Goal: Find specific page/section: Find specific page/section

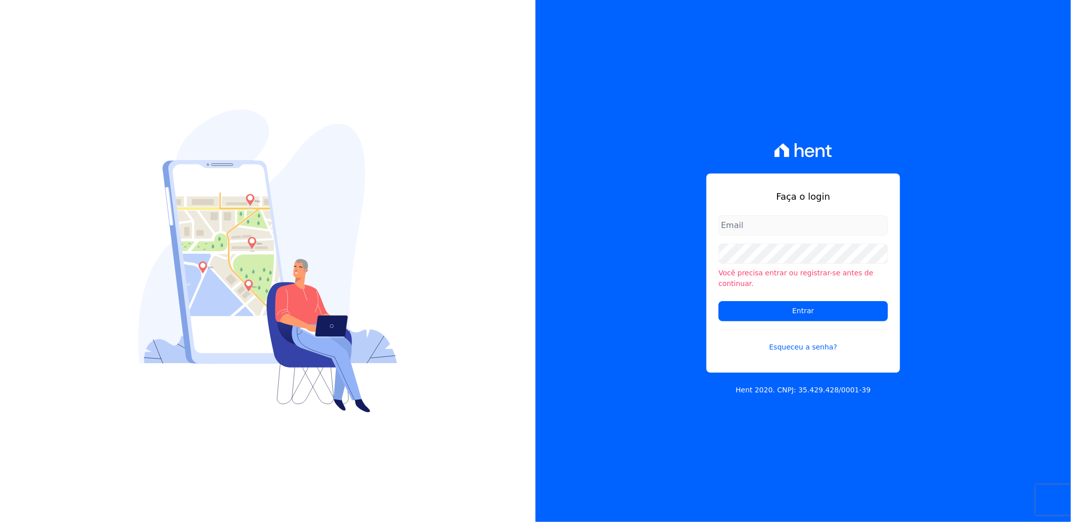
type input "[EMAIL_ADDRESS][PERSON_NAME][DOMAIN_NAME]"
click at [772, 236] on input "[EMAIL_ADDRESS][PERSON_NAME][DOMAIN_NAME]" at bounding box center [803, 225] width 169 height 20
click at [729, 305] on input "Entrar" at bounding box center [803, 311] width 169 height 20
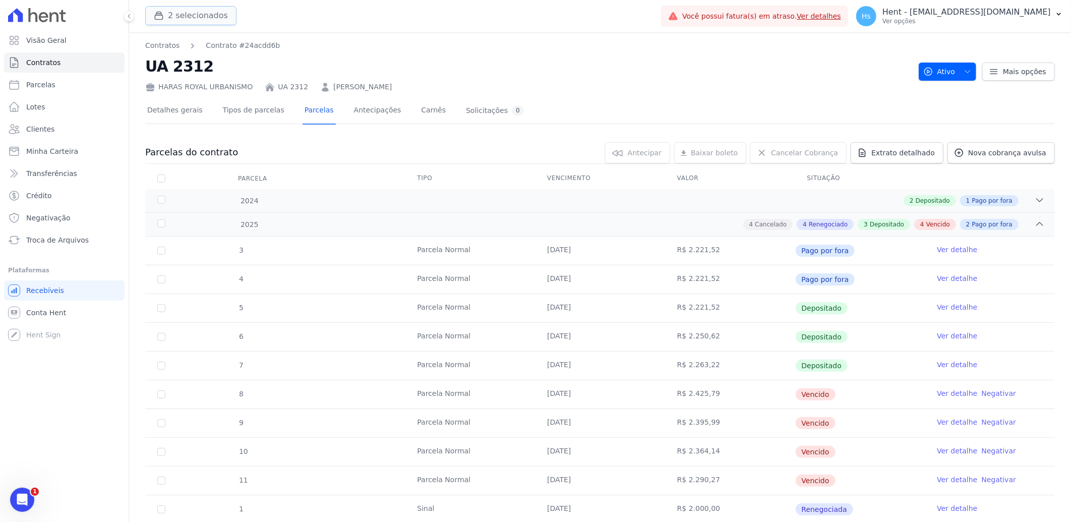
click at [205, 9] on button "2 selecionados" at bounding box center [190, 15] width 91 height 19
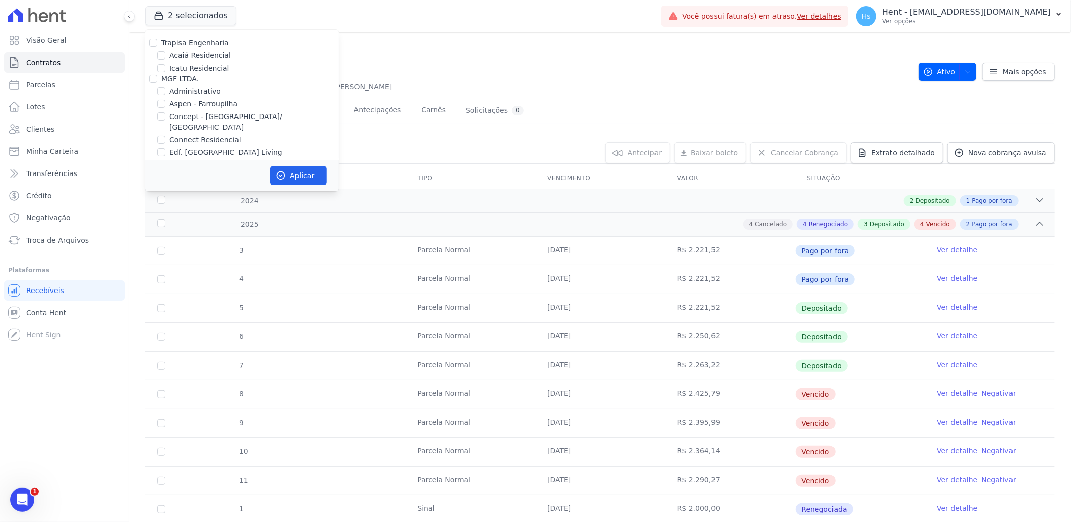
scroll to position [3365, 0]
click at [213, 177] on label "Mugango - Viva Iguaçu" at bounding box center [209, 182] width 81 height 11
click at [165, 178] on input "Mugango - Viva Iguaçu" at bounding box center [161, 182] width 8 height 8
checkbox input "true"
click at [298, 169] on button "Aplicar" at bounding box center [298, 175] width 56 height 19
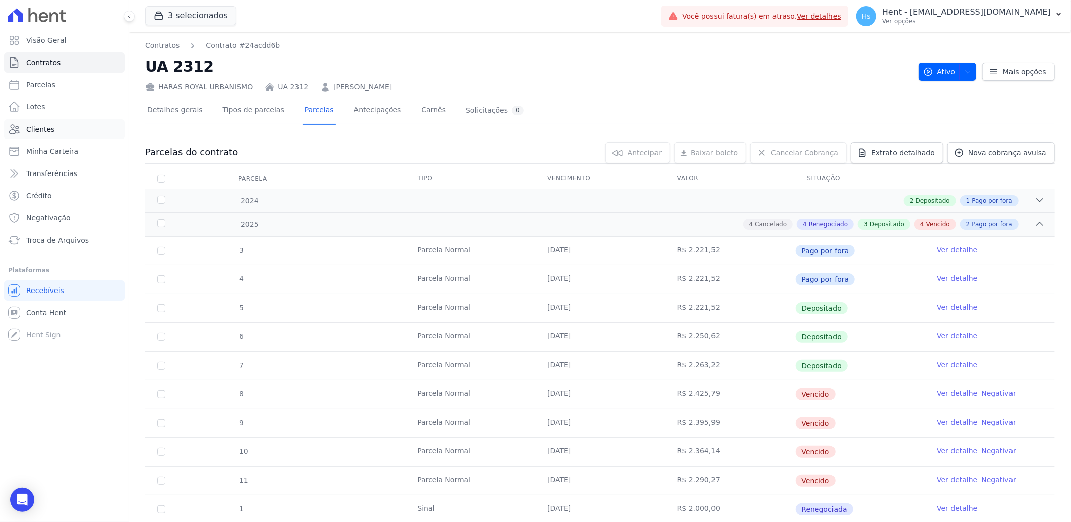
click at [21, 129] on link "Clientes" at bounding box center [64, 129] width 121 height 20
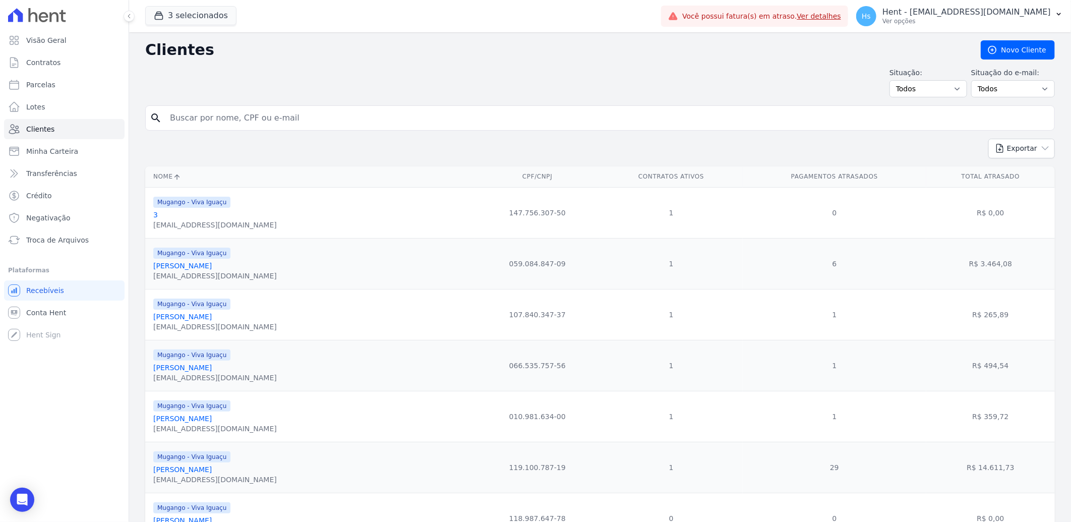
click at [227, 119] on input "search" at bounding box center [607, 118] width 887 height 20
paste input "[PERSON_NAME]"
type input "[PERSON_NAME]"
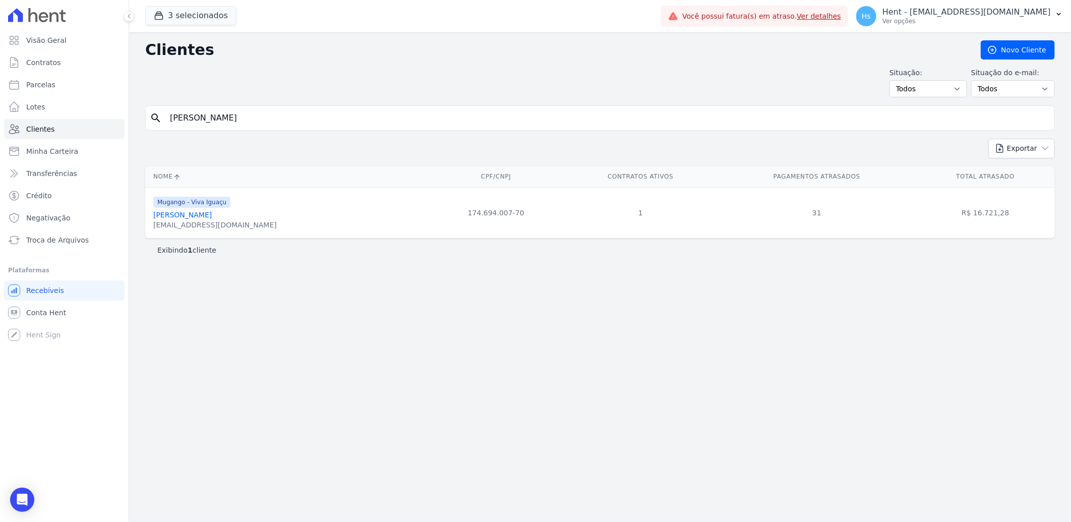
click at [192, 212] on link "[PERSON_NAME]" at bounding box center [182, 215] width 59 height 8
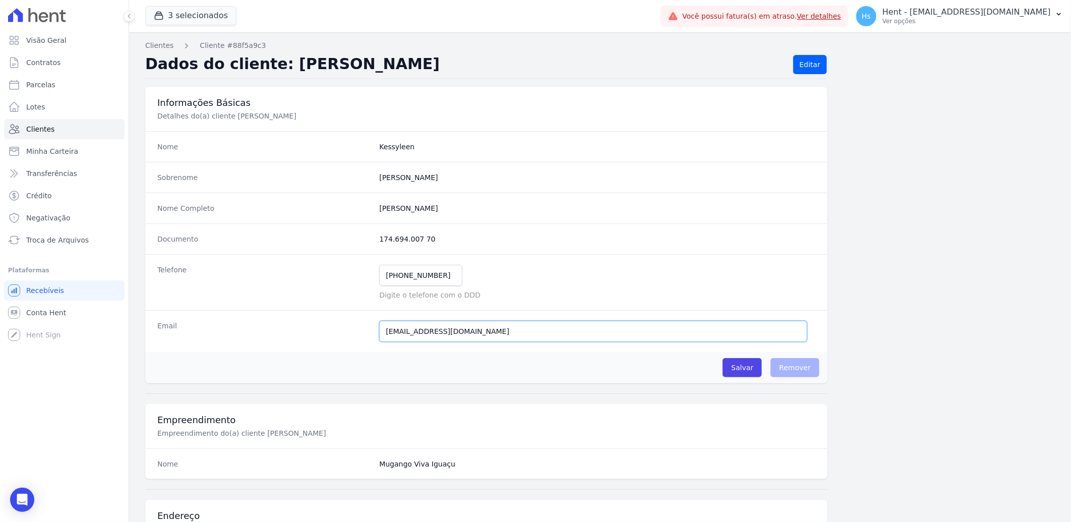
drag, startPoint x: 476, startPoint y: 338, endPoint x: 375, endPoint y: 335, distance: 100.4
click at [375, 335] on div "Email [EMAIL_ADDRESS][DOMAIN_NAME] E-mail enviado. Aguardando confirmação.." at bounding box center [486, 331] width 682 height 42
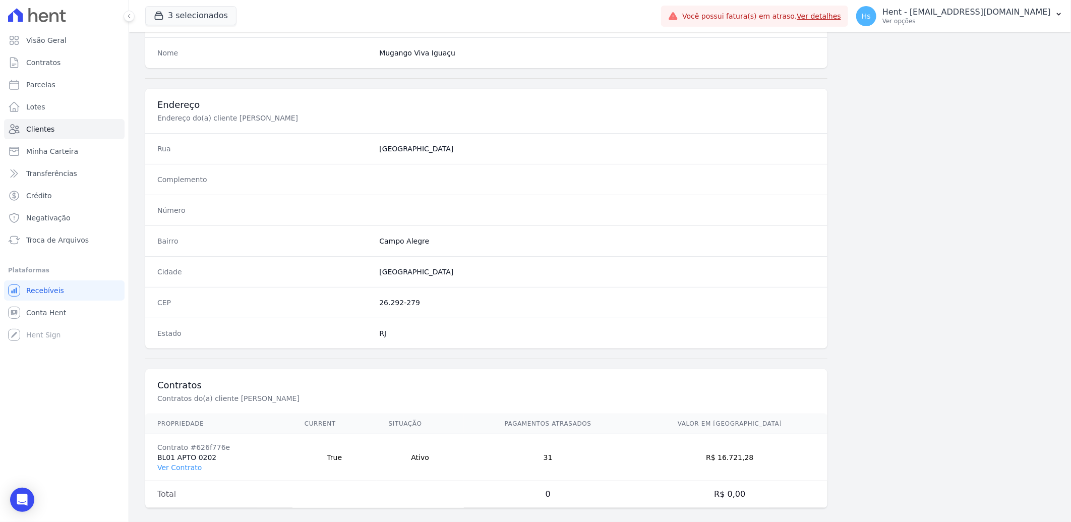
scroll to position [423, 0]
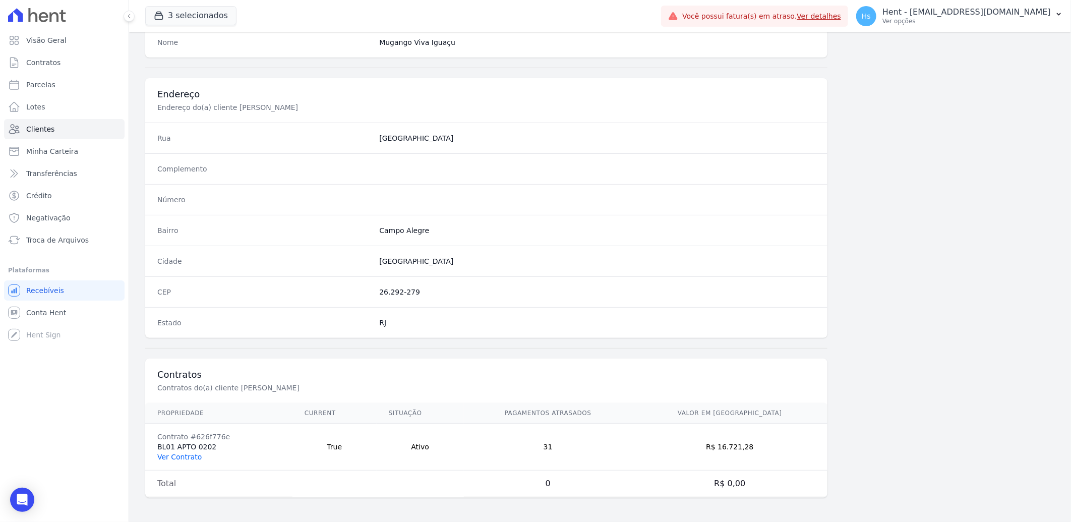
click at [170, 457] on link "Ver Contrato" at bounding box center [179, 457] width 44 height 8
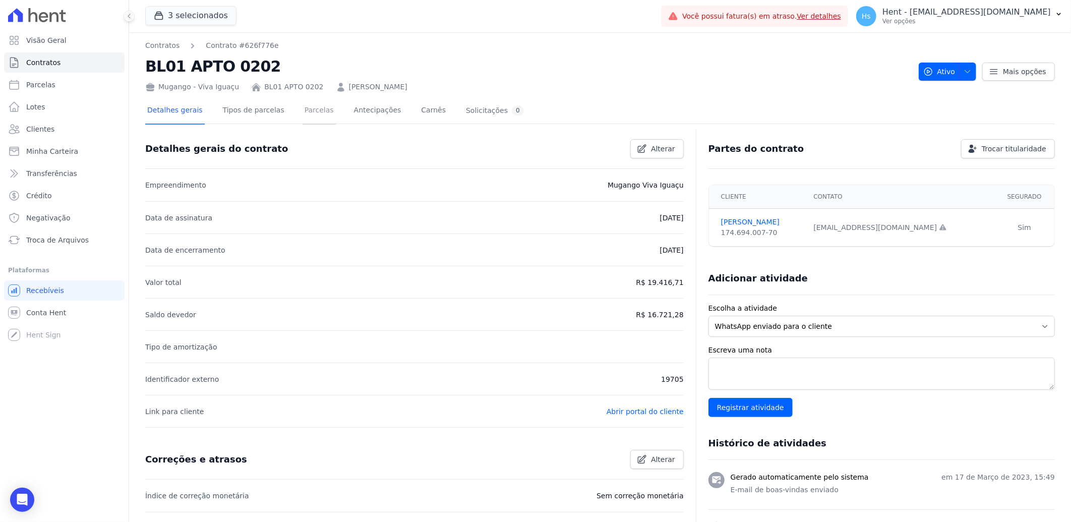
click at [306, 112] on link "Parcelas" at bounding box center [319, 111] width 33 height 27
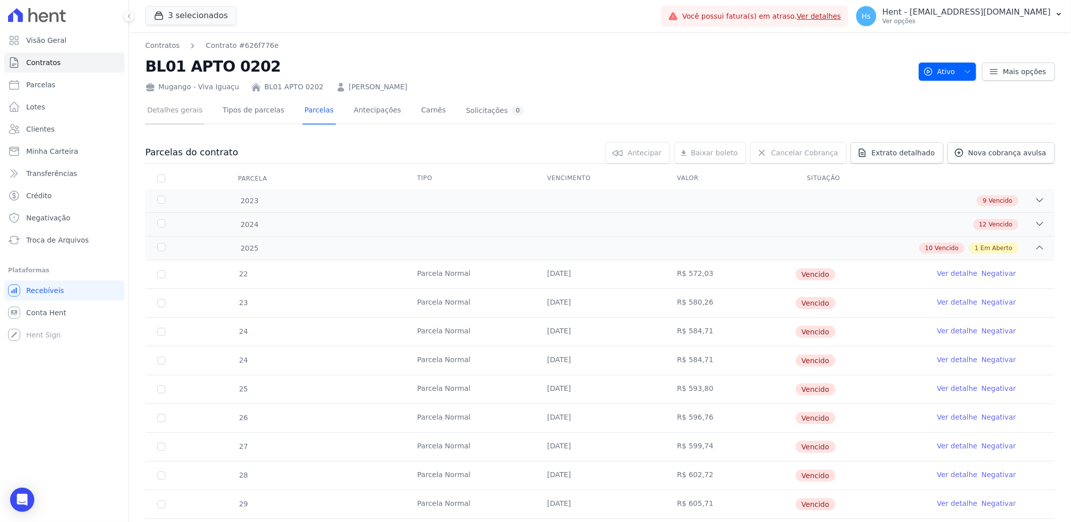
click at [163, 108] on link "Detalhes gerais" at bounding box center [175, 111] width 60 height 27
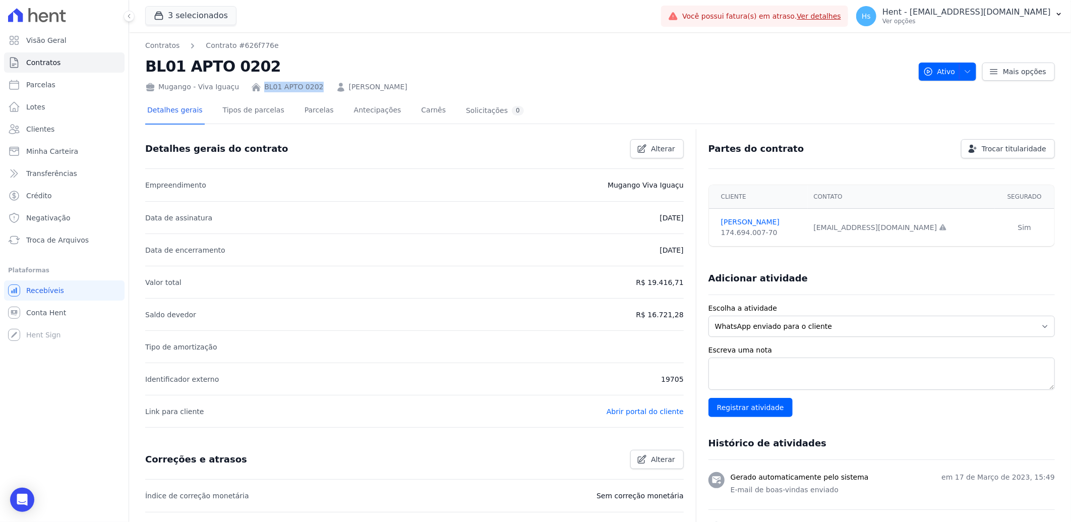
drag, startPoint x: 253, startPoint y: 89, endPoint x: 309, endPoint y: 87, distance: 56.0
click at [309, 87] on div "Mugango - Viva Iguaçu BL01 APTO 0202 [PERSON_NAME]" at bounding box center [528, 85] width 766 height 15
copy link "BL01 APTO 0202"
click at [508, 55] on h2 "BL01 APTO 0202" at bounding box center [528, 66] width 766 height 23
click at [51, 127] on link "Clientes" at bounding box center [64, 129] width 121 height 20
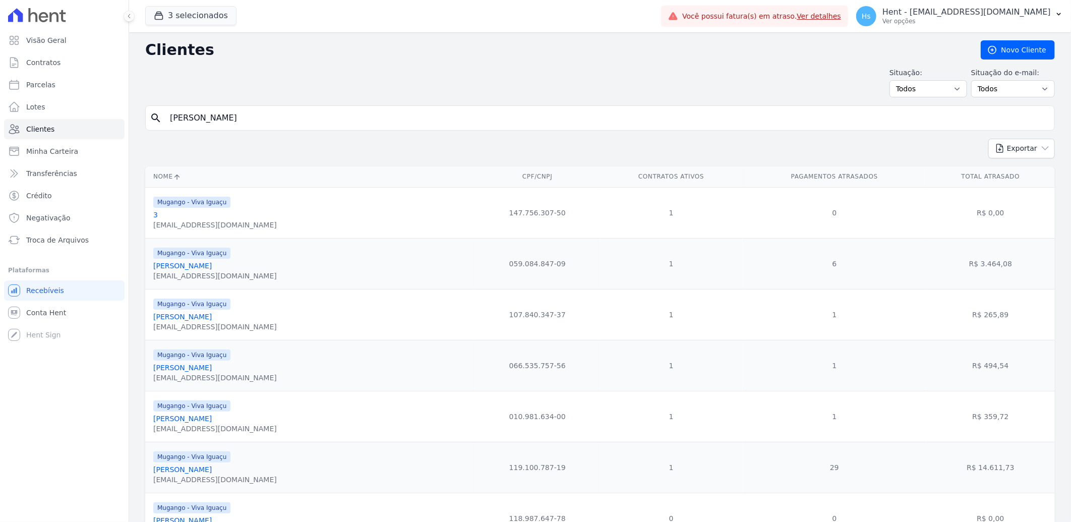
click at [256, 113] on input "[PERSON_NAME]" at bounding box center [607, 118] width 887 height 20
paste input "[PERSON_NAME]"
type input "[PERSON_NAME]"
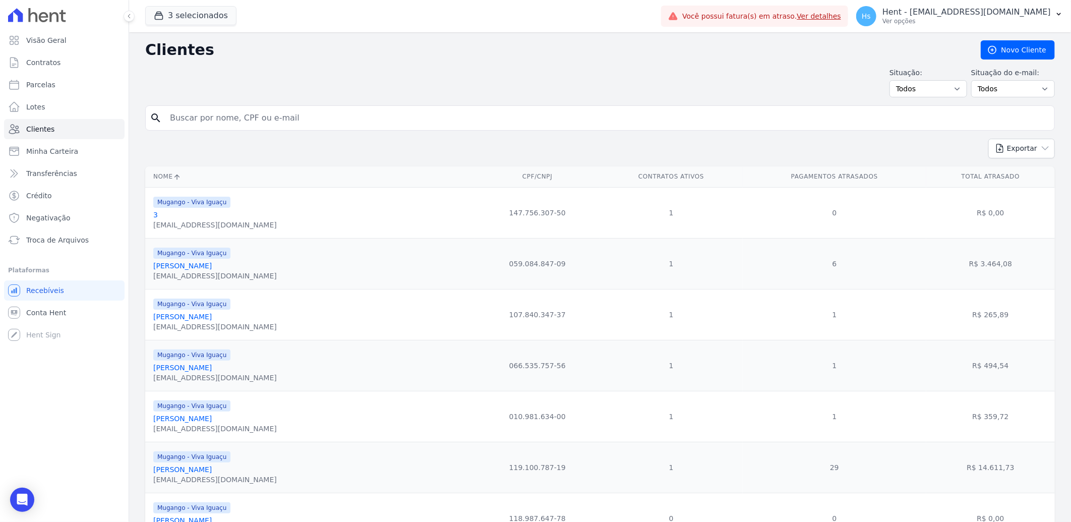
click at [230, 114] on input "search" at bounding box center [607, 118] width 887 height 20
paste input "[PERSON_NAME]"
type input "[PERSON_NAME]"
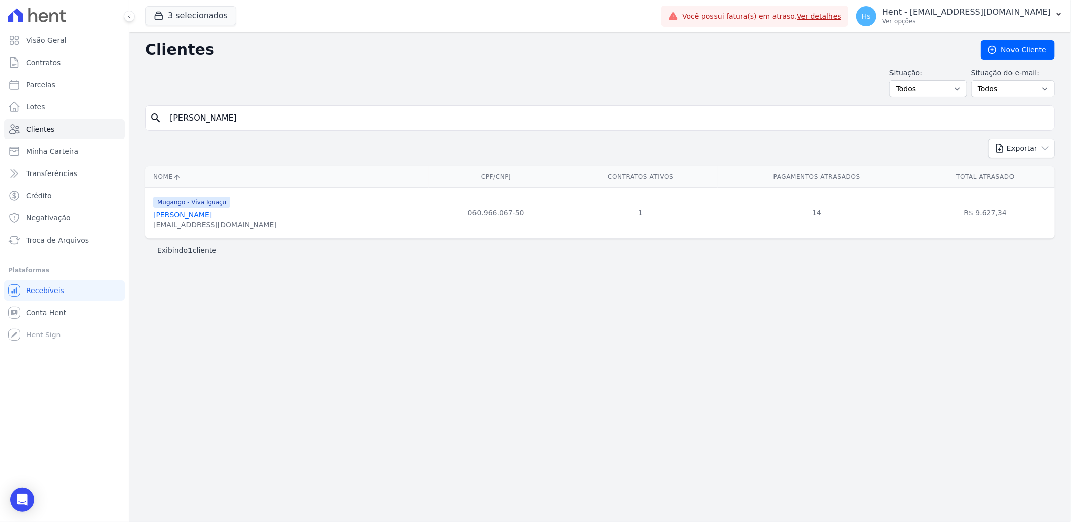
click at [186, 213] on link "[PERSON_NAME]" at bounding box center [182, 215] width 59 height 8
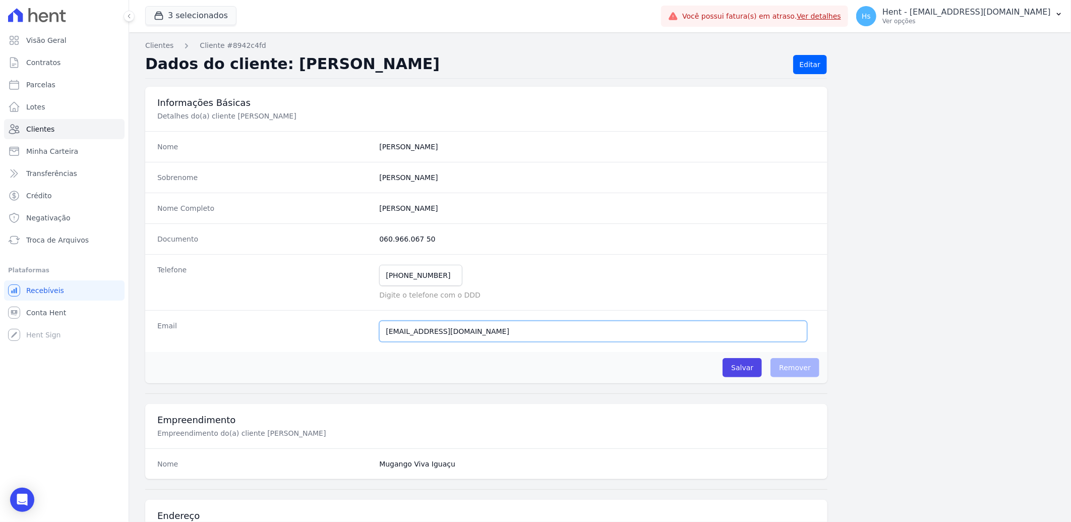
drag, startPoint x: 481, startPoint y: 328, endPoint x: 352, endPoint y: 338, distance: 130.0
click at [352, 338] on div "Email [EMAIL_ADDRESS][DOMAIN_NAME] E-mail enviado. Aguardando confirmação.." at bounding box center [486, 331] width 682 height 42
click at [35, 129] on span "Clientes" at bounding box center [40, 129] width 28 height 10
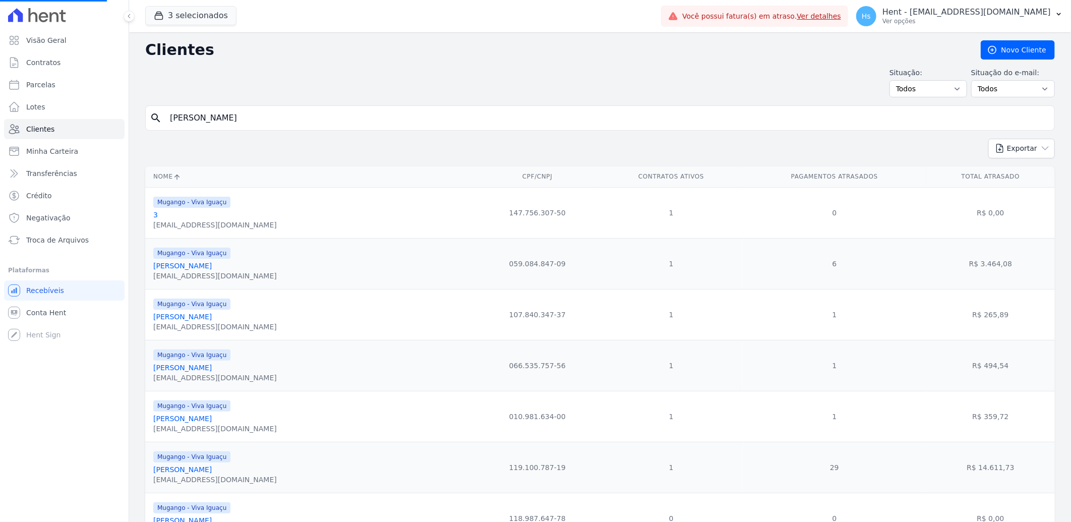
click at [221, 119] on input "[PERSON_NAME]" at bounding box center [607, 118] width 887 height 20
paste input "[PERSON_NAME]"
type input "[PERSON_NAME]"
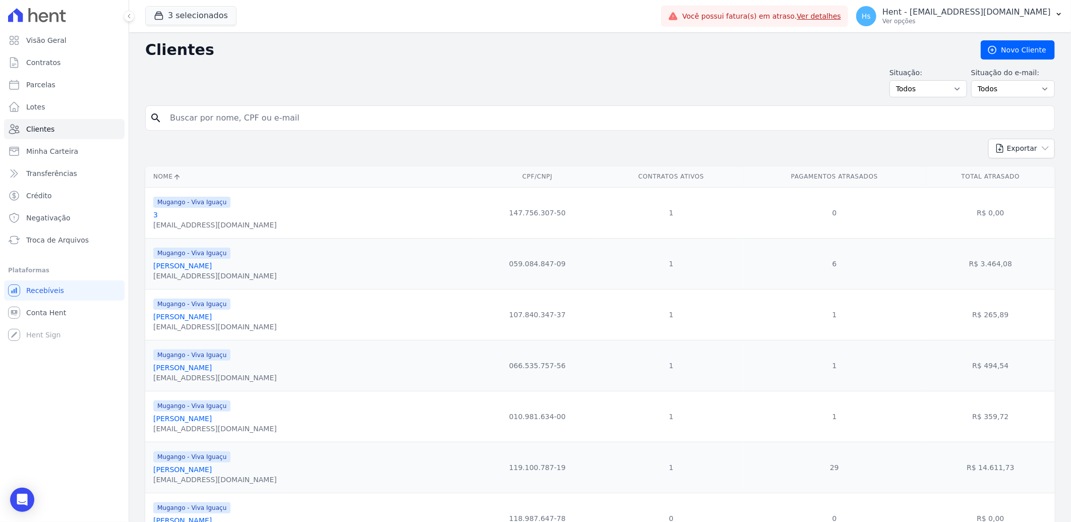
click at [221, 117] on input "search" at bounding box center [607, 118] width 887 height 20
paste input "[PERSON_NAME]"
type input "[PERSON_NAME]"
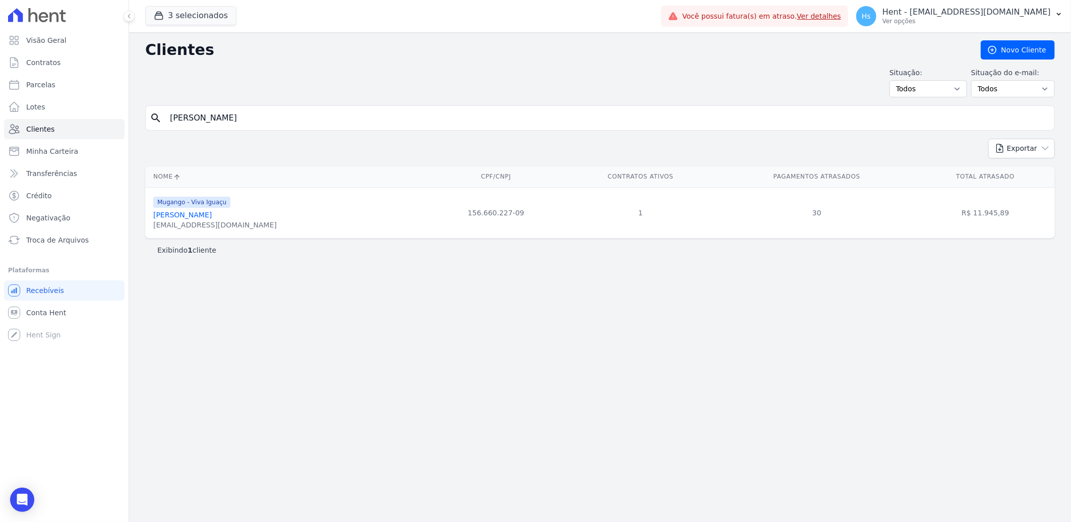
click at [212, 217] on link "[PERSON_NAME]" at bounding box center [182, 215] width 59 height 8
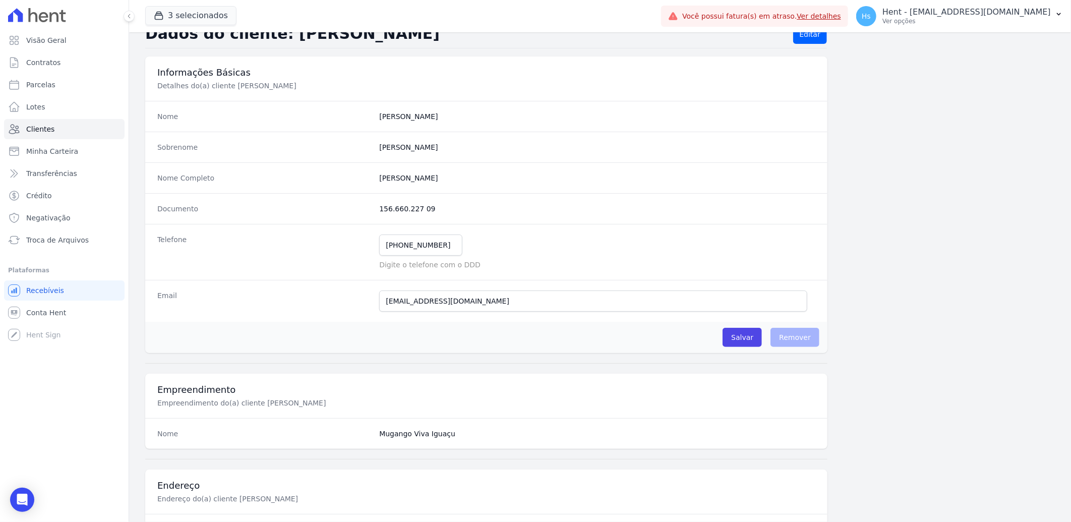
scroll to position [112, 0]
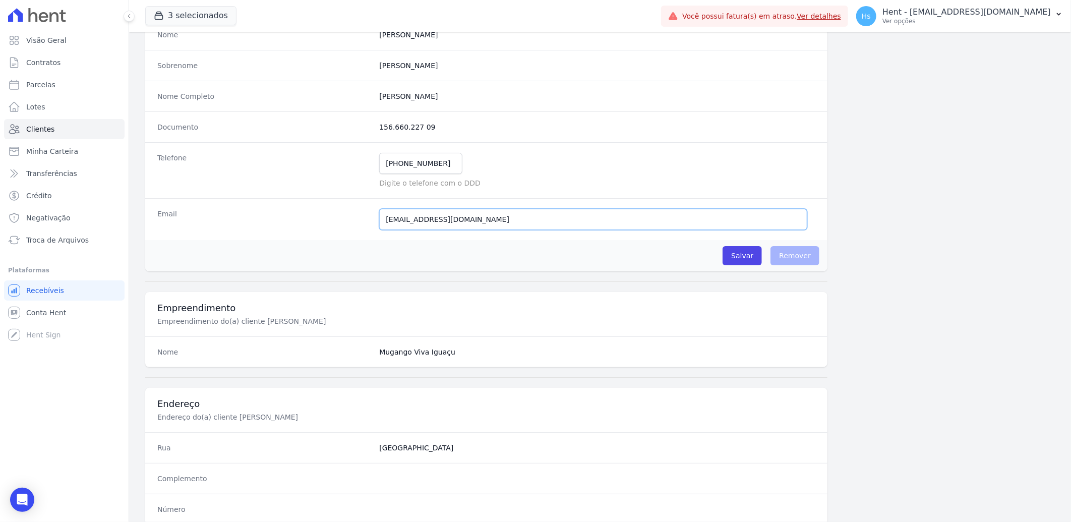
drag, startPoint x: 465, startPoint y: 221, endPoint x: 408, endPoint y: 220, distance: 57.5
click at [362, 221] on div "Email [EMAIL_ADDRESS][DOMAIN_NAME] E-mail enviado. Aguardando confirmação.." at bounding box center [486, 219] width 682 height 42
click at [59, 120] on link "Clientes" at bounding box center [64, 129] width 121 height 20
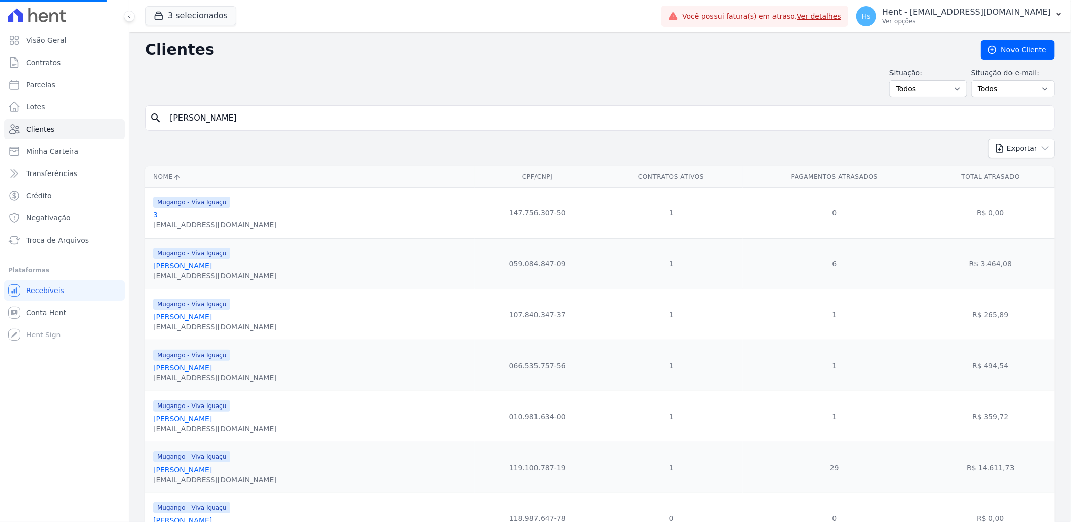
click at [196, 116] on input "[PERSON_NAME]" at bounding box center [607, 118] width 887 height 20
paste input "[PERSON_NAME]"
type input "[PERSON_NAME]"
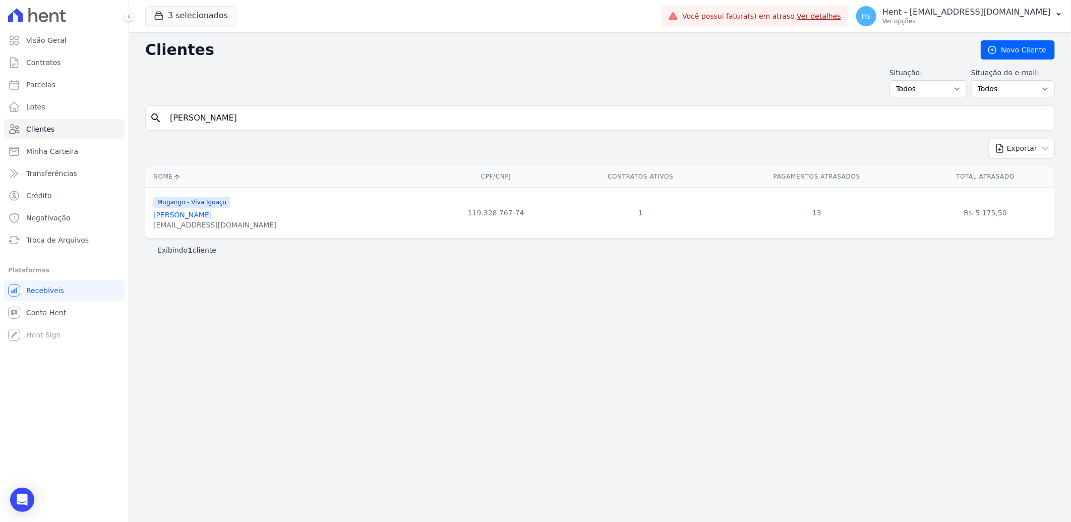
click at [192, 213] on link "[PERSON_NAME]" at bounding box center [182, 215] width 59 height 8
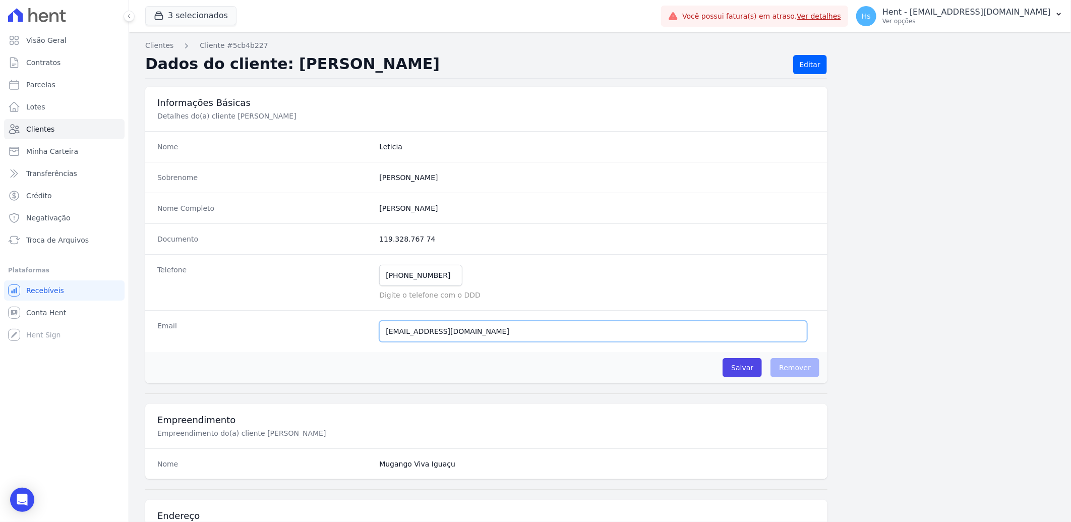
drag, startPoint x: 473, startPoint y: 332, endPoint x: 377, endPoint y: 337, distance: 96.0
click at [345, 344] on div "Email [EMAIL_ADDRESS][DOMAIN_NAME] Email confirmado." at bounding box center [486, 331] width 682 height 42
click at [47, 130] on span "Clientes" at bounding box center [40, 129] width 28 height 10
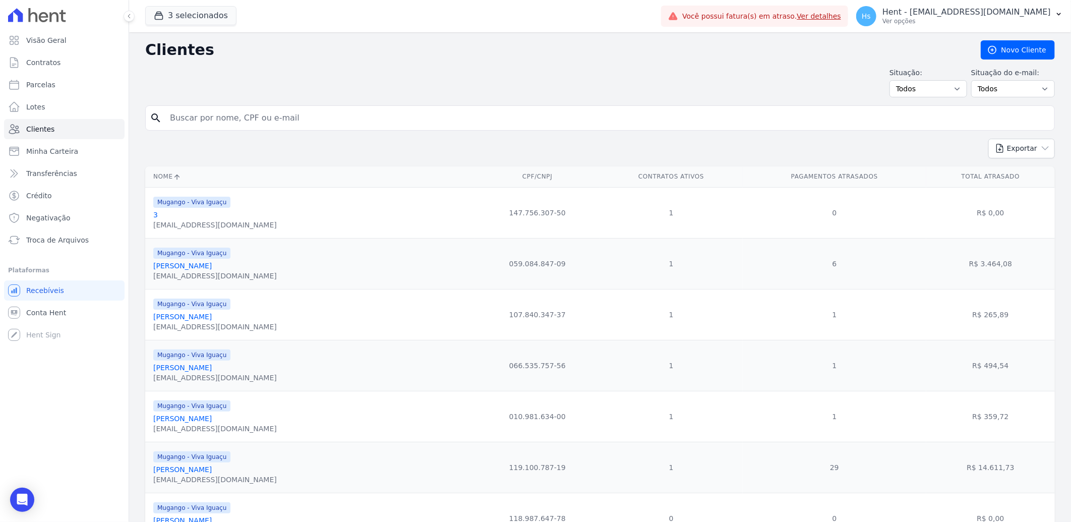
click at [212, 117] on input "search" at bounding box center [607, 118] width 887 height 20
paste input "[PERSON_NAME] De Paula"
type input "[PERSON_NAME] De Paula"
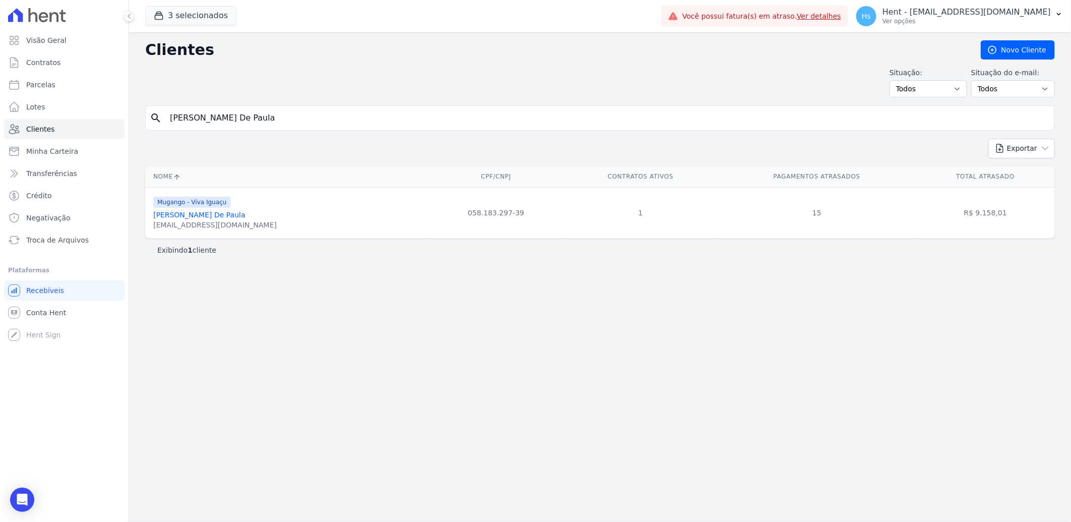
click at [184, 215] on link "[PERSON_NAME] De Paula" at bounding box center [199, 215] width 92 height 8
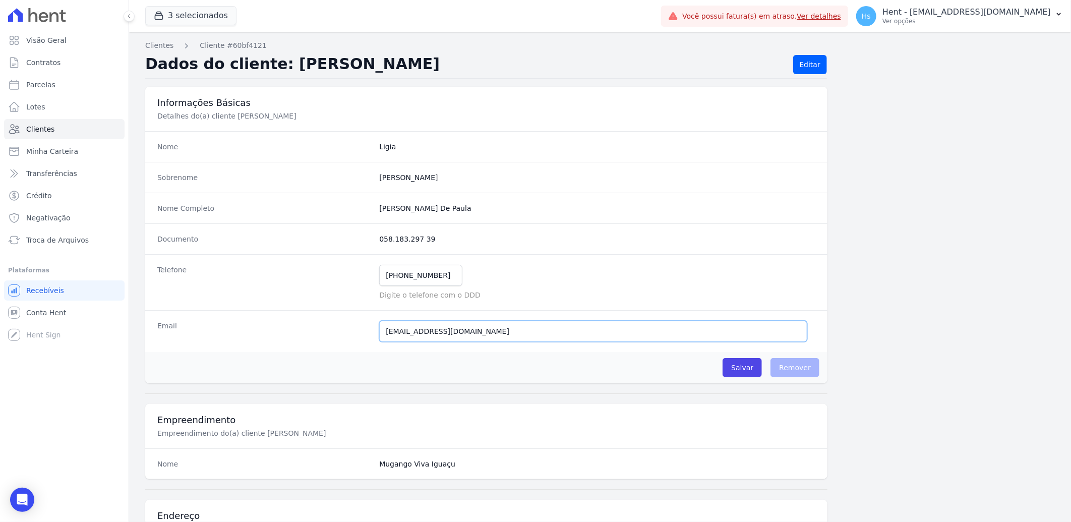
drag, startPoint x: 457, startPoint y: 338, endPoint x: 422, endPoint y: 336, distance: 35.4
click at [374, 338] on div "Email [EMAIL_ADDRESS][DOMAIN_NAME] Email confirmado." at bounding box center [486, 331] width 682 height 42
paste input "[PERSON_NAME] De Paula"
type input "[EMAIL_ADDRESS][DOMAIN_NAME]"
click at [49, 125] on span "Clientes" at bounding box center [40, 129] width 28 height 10
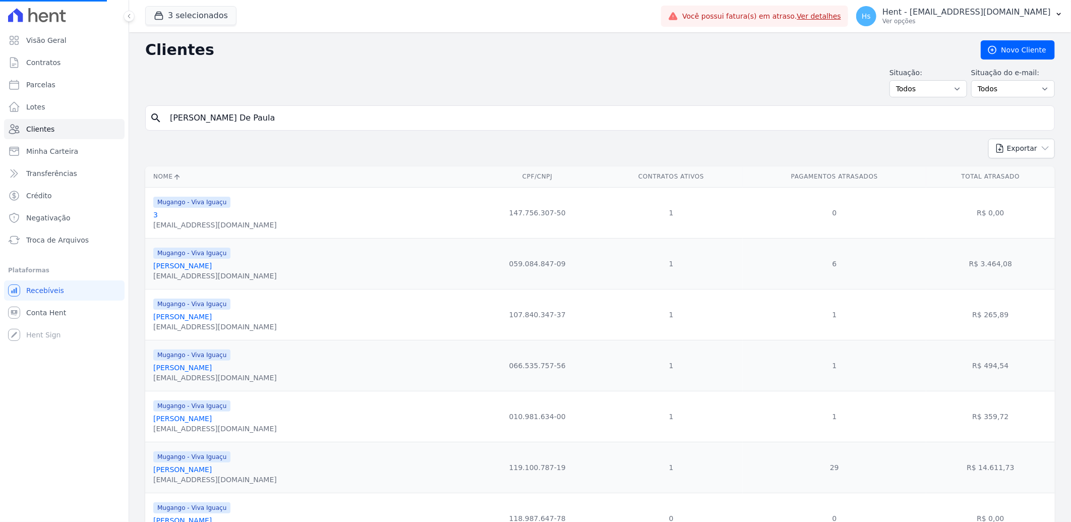
click at [209, 121] on input "[PERSON_NAME] De Paula" at bounding box center [607, 118] width 887 height 20
paste input "[PERSON_NAME] Da Silv"
type input "[PERSON_NAME]"
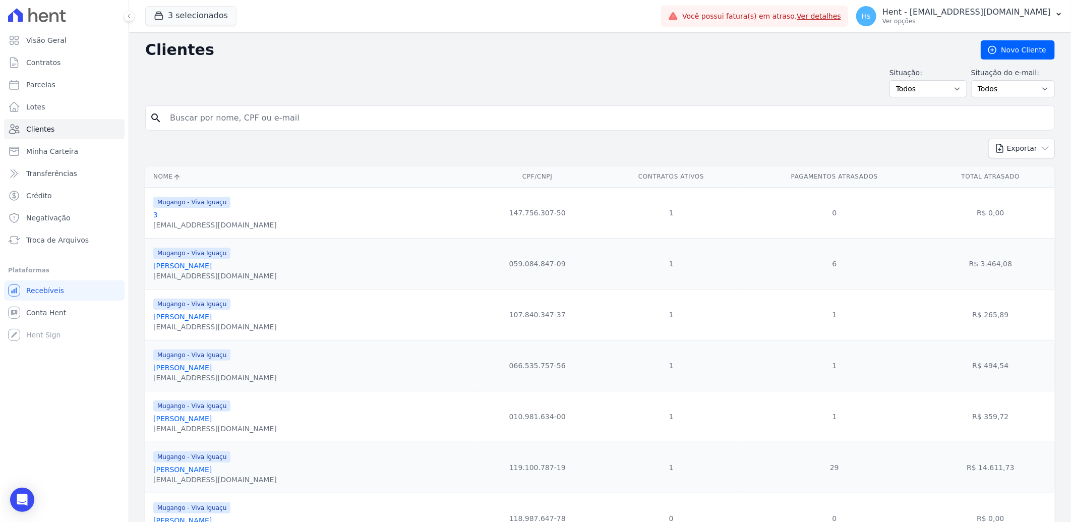
click at [209, 121] on input "search" at bounding box center [607, 118] width 887 height 20
paste input "[PERSON_NAME]"
type input "[PERSON_NAME]"
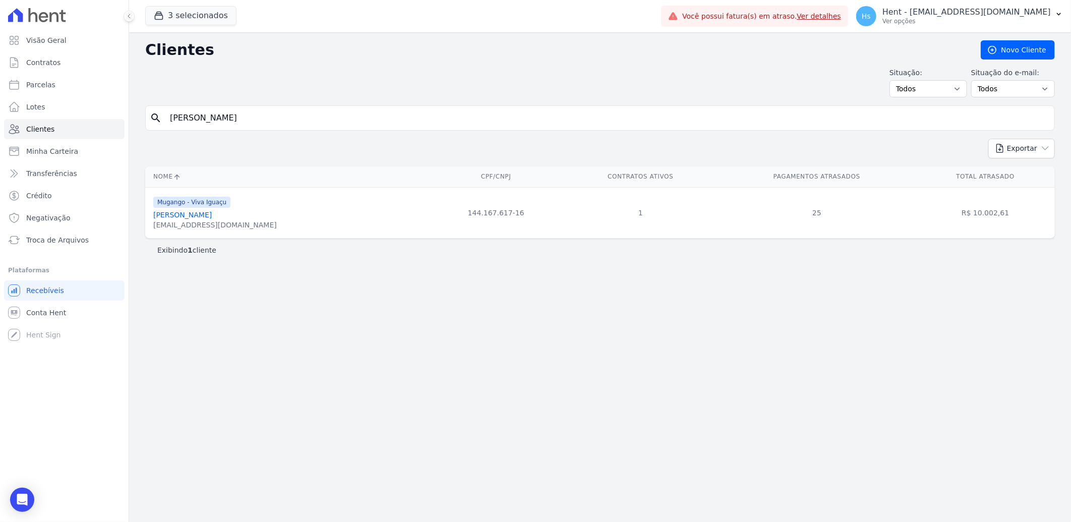
click at [182, 214] on link "[PERSON_NAME]" at bounding box center [182, 215] width 59 height 8
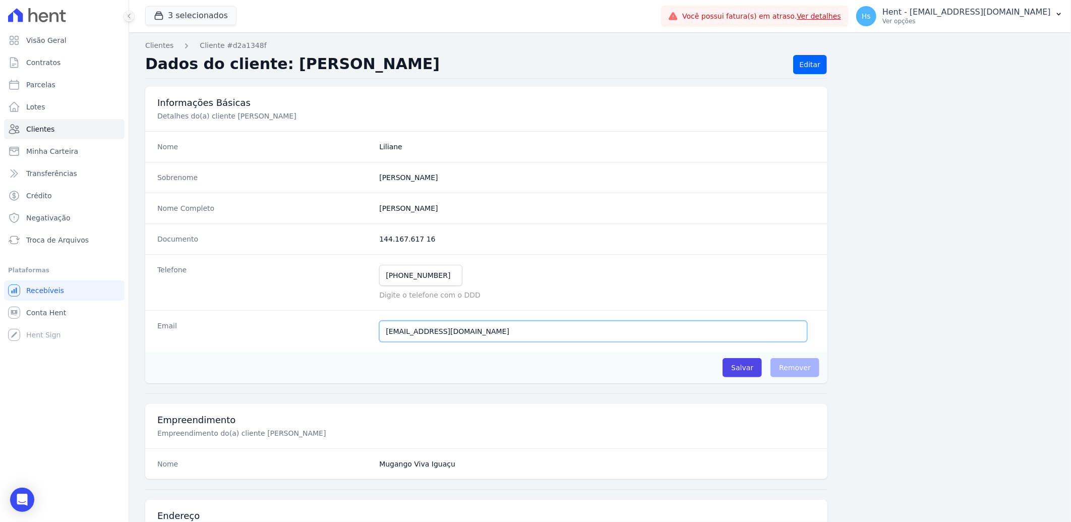
drag, startPoint x: 498, startPoint y: 333, endPoint x: 359, endPoint y: 329, distance: 139.3
click at [359, 329] on div "Email [EMAIL_ADDRESS][DOMAIN_NAME] Email confirmado." at bounding box center [486, 331] width 682 height 42
click at [44, 133] on span "Clientes" at bounding box center [40, 129] width 28 height 10
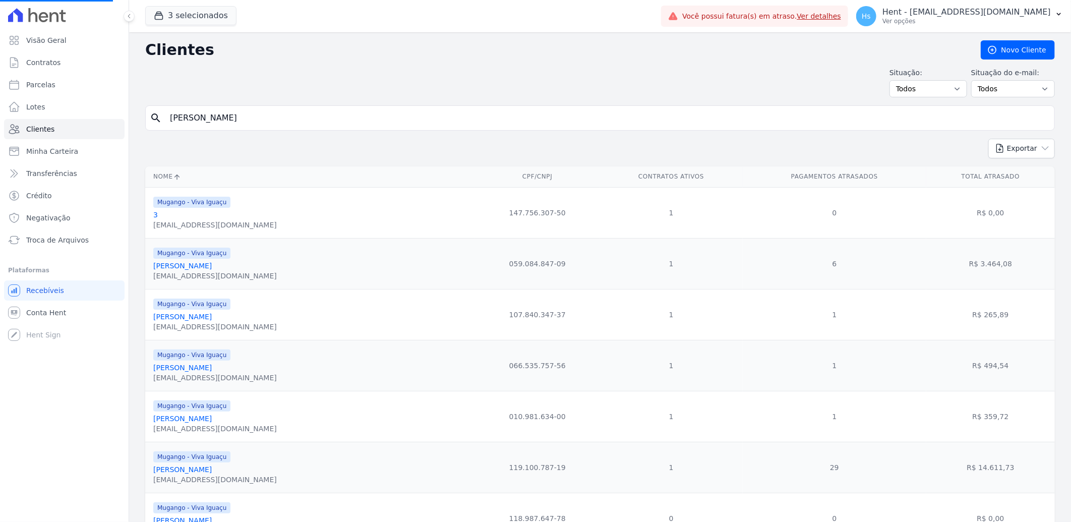
click at [205, 118] on input "[PERSON_NAME]" at bounding box center [607, 118] width 887 height 20
click at [206, 118] on input "[PERSON_NAME]" at bounding box center [607, 118] width 887 height 20
click at [206, 118] on input "search" at bounding box center [607, 118] width 887 height 20
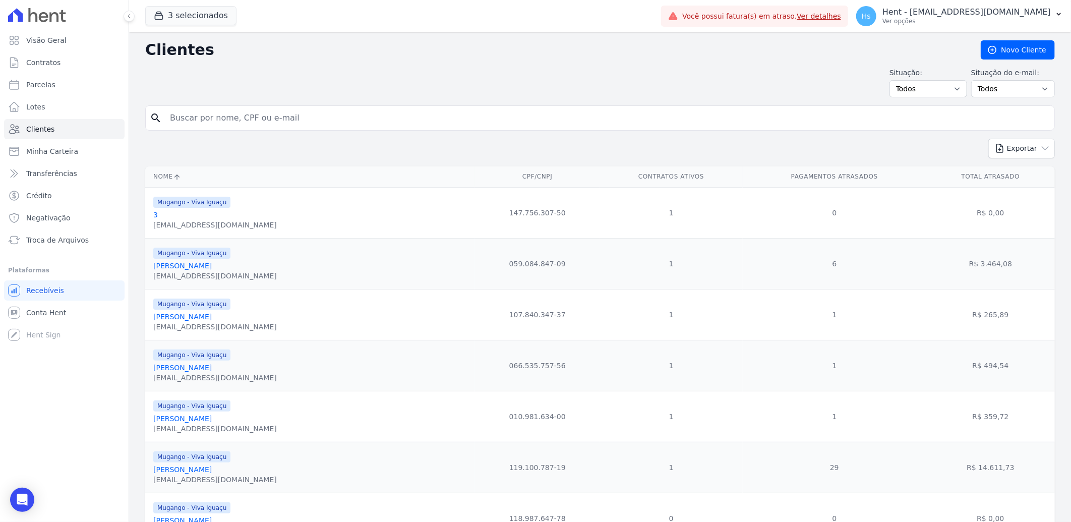
paste input "[PERSON_NAME] [PERSON_NAME]"
type input "[PERSON_NAME] [PERSON_NAME]"
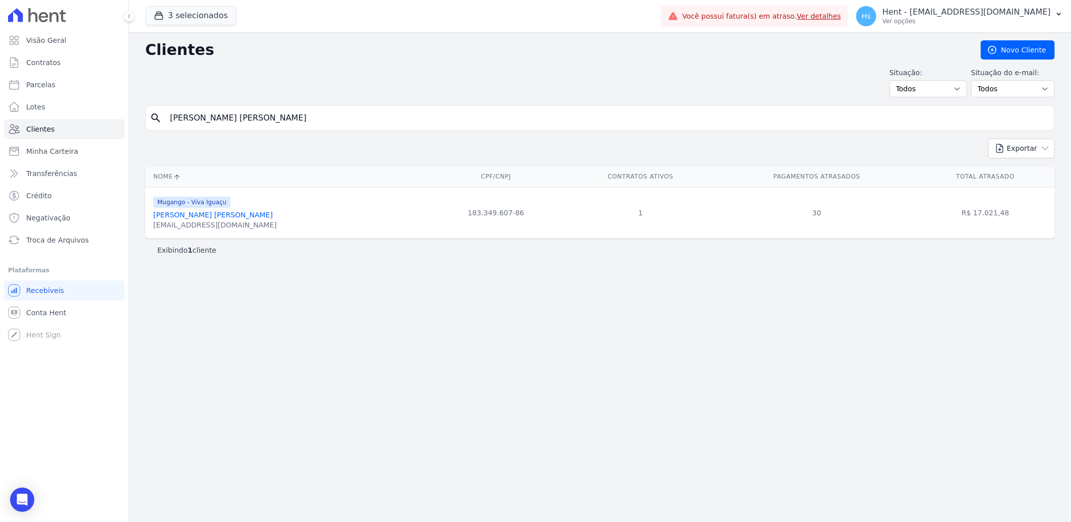
click at [225, 216] on link "[PERSON_NAME] [PERSON_NAME]" at bounding box center [213, 215] width 120 height 8
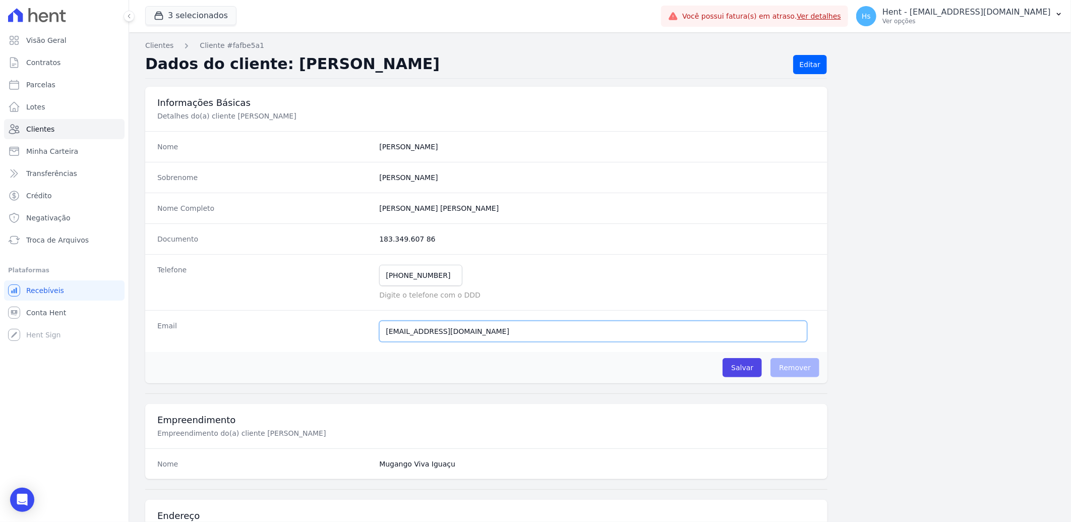
drag, startPoint x: 450, startPoint y: 338, endPoint x: 340, endPoint y: 337, distance: 110.0
click at [336, 338] on div "Email [EMAIL_ADDRESS][DOMAIN_NAME] E-mail enviado. Aguardando confirmação.." at bounding box center [486, 331] width 682 height 42
click at [28, 123] on link "Clientes" at bounding box center [64, 129] width 121 height 20
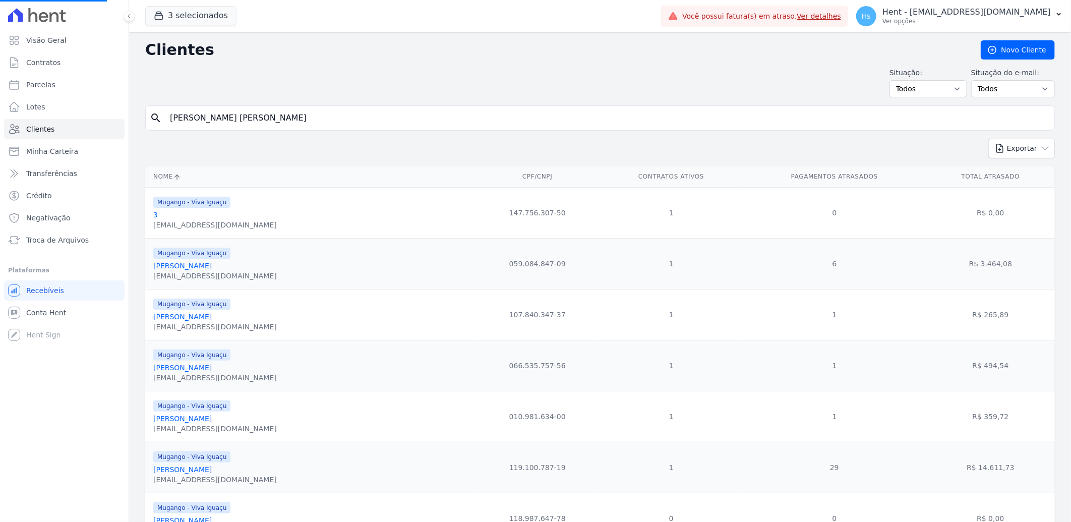
click at [269, 118] on input "[PERSON_NAME] [PERSON_NAME]" at bounding box center [607, 118] width 887 height 20
click at [262, 118] on input "[PERSON_NAME] [PERSON_NAME]" at bounding box center [607, 118] width 887 height 20
click at [262, 118] on input "search" at bounding box center [607, 118] width 887 height 20
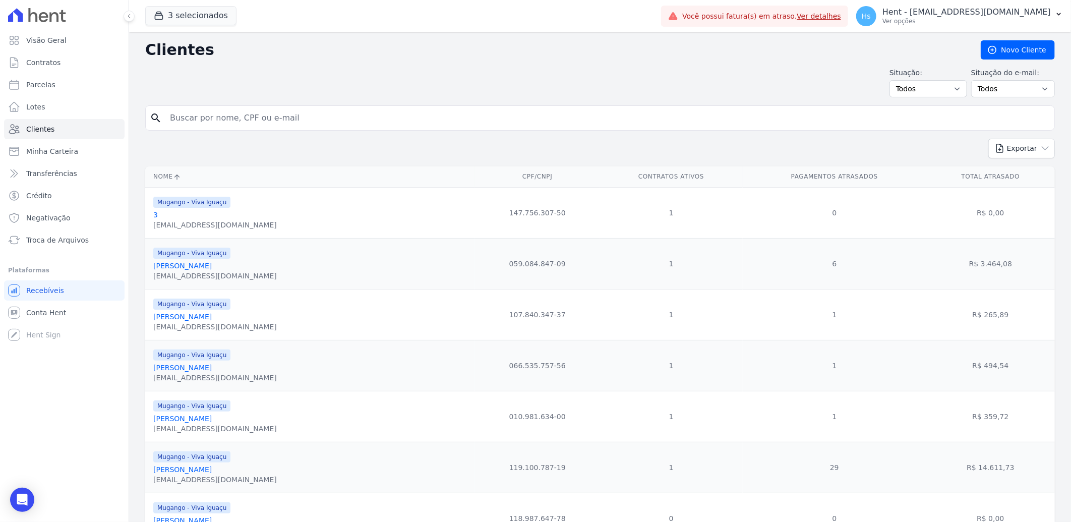
paste input "[PERSON_NAME]"
type input "[PERSON_NAME]"
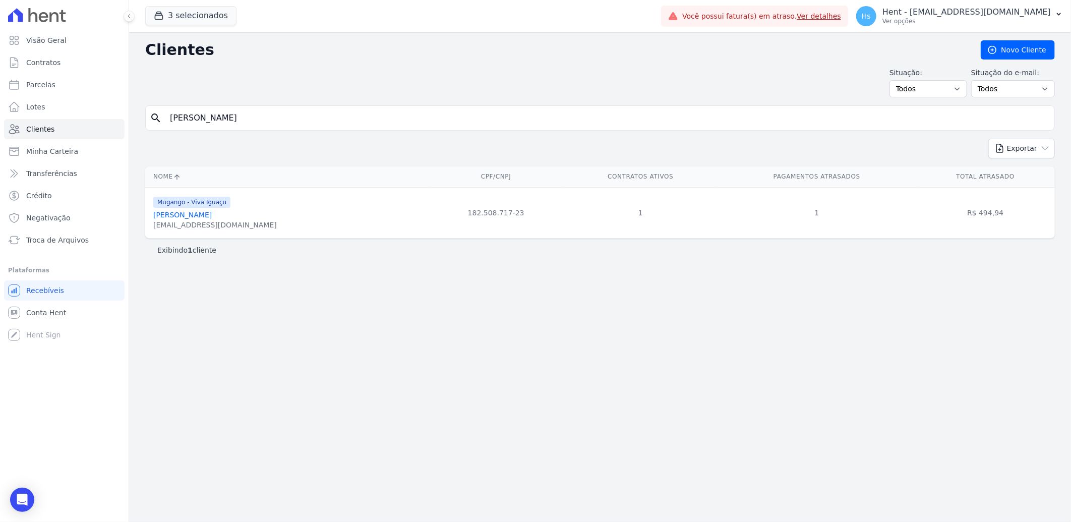
click at [180, 218] on link "[PERSON_NAME]" at bounding box center [182, 215] width 59 height 8
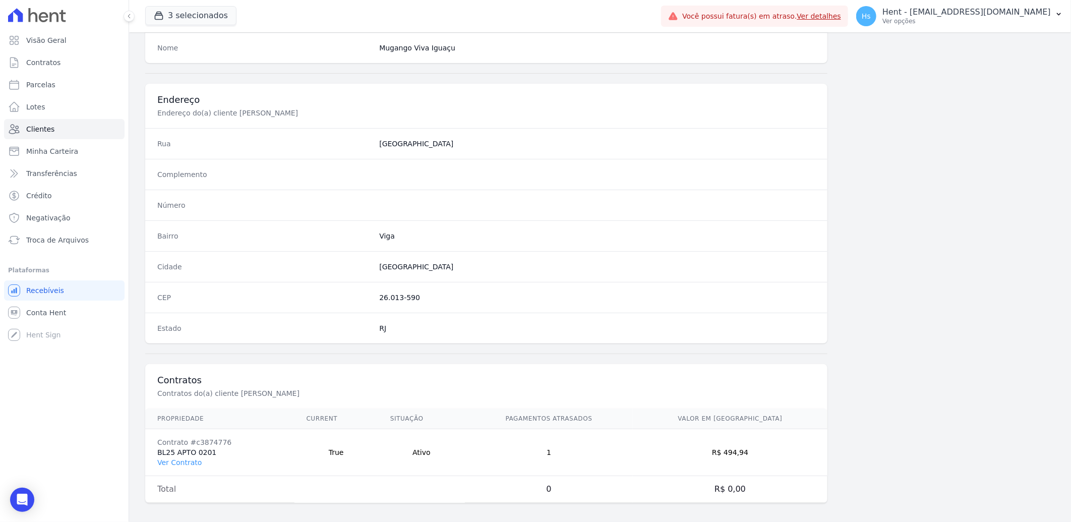
scroll to position [423, 0]
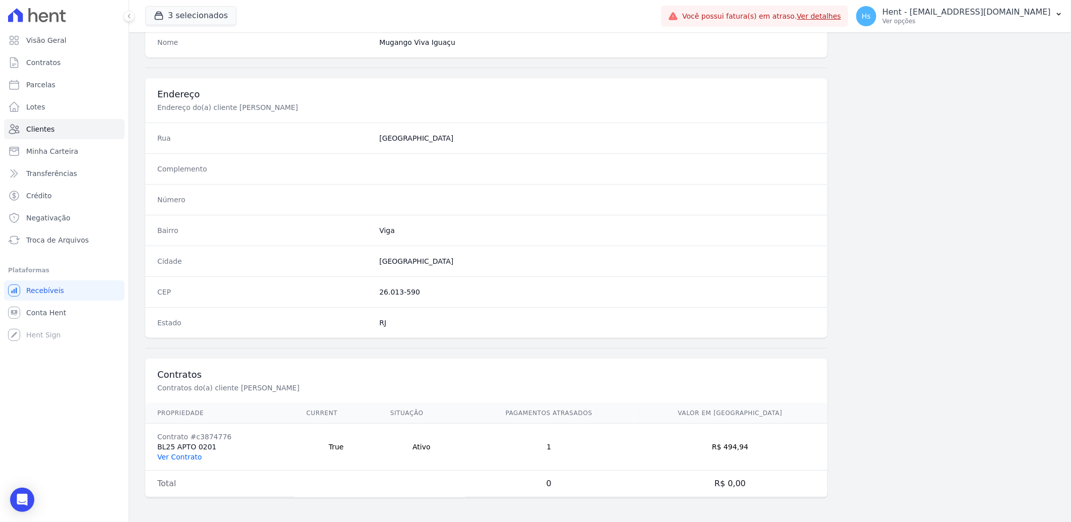
click at [192, 456] on link "Ver Contrato" at bounding box center [179, 457] width 44 height 8
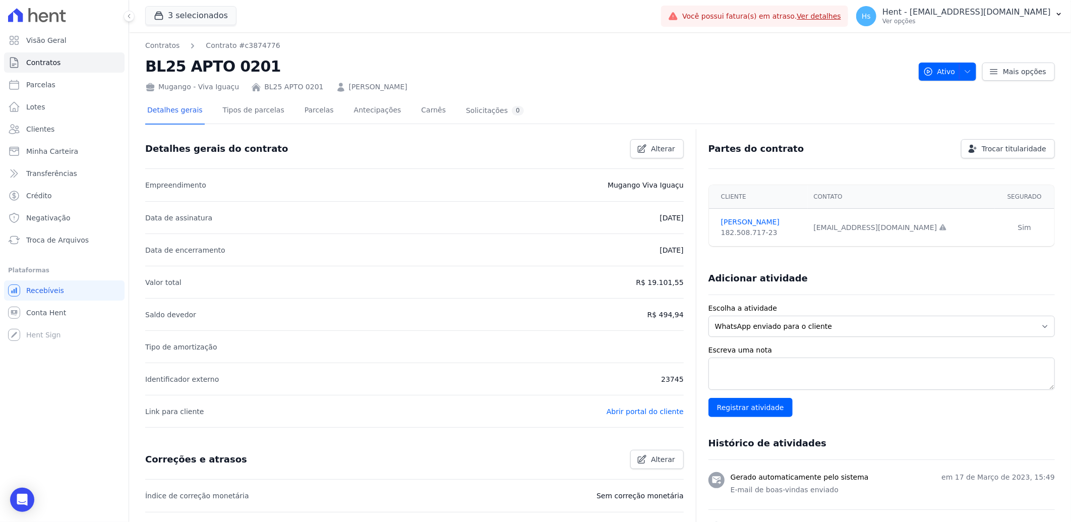
drag, startPoint x: 812, startPoint y: 225, endPoint x: 877, endPoint y: 236, distance: 65.4
click at [877, 236] on tr "[PERSON_NAME] 182.508.717-23 [EMAIL_ADDRESS][DOMAIN_NAME] Email e telefone não …" at bounding box center [881, 228] width 345 height 38
drag, startPoint x: 877, startPoint y: 236, endPoint x: 989, endPoint y: 280, distance: 120.4
click at [1000, 280] on div "Adicionar atividade" at bounding box center [878, 274] width 355 height 20
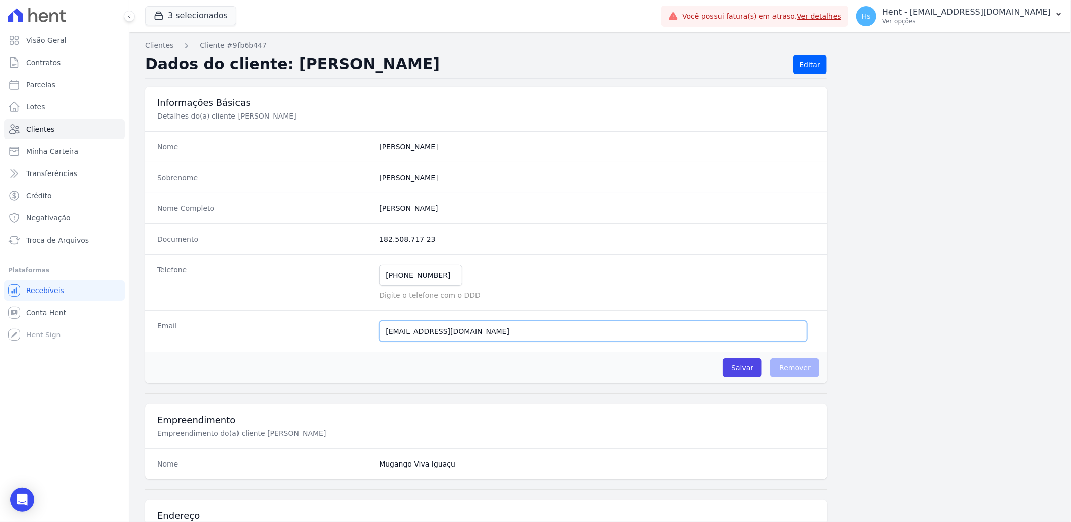
drag, startPoint x: 464, startPoint y: 334, endPoint x: 367, endPoint y: 331, distance: 97.4
click at [367, 331] on div "Email [EMAIL_ADDRESS][DOMAIN_NAME] Email confirmado." at bounding box center [486, 331] width 682 height 42
click at [51, 133] on link "Clientes" at bounding box center [64, 129] width 121 height 20
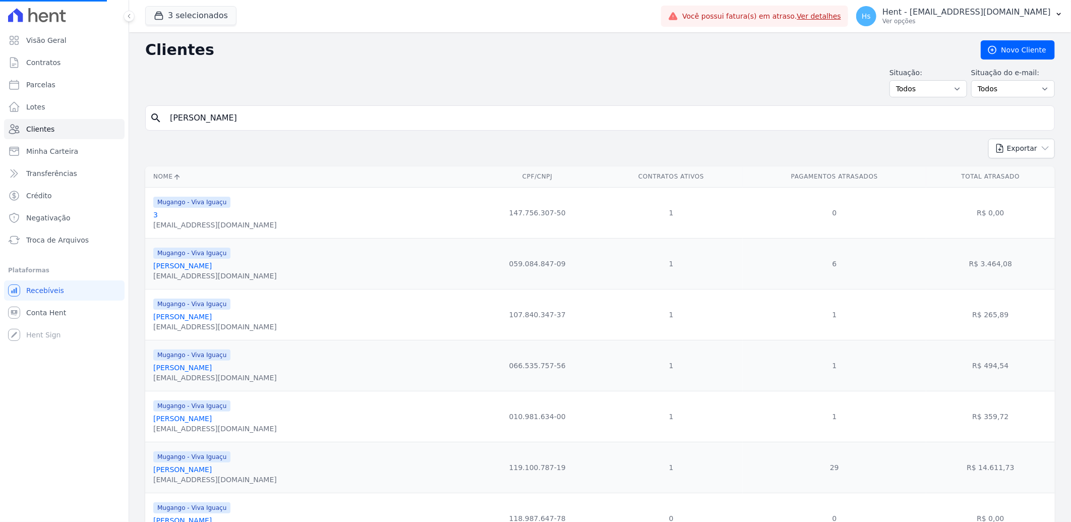
click at [213, 123] on input "[PERSON_NAME]" at bounding box center [607, 118] width 887 height 20
paste input "[PERSON_NAME]"
type input "[PERSON_NAME]"
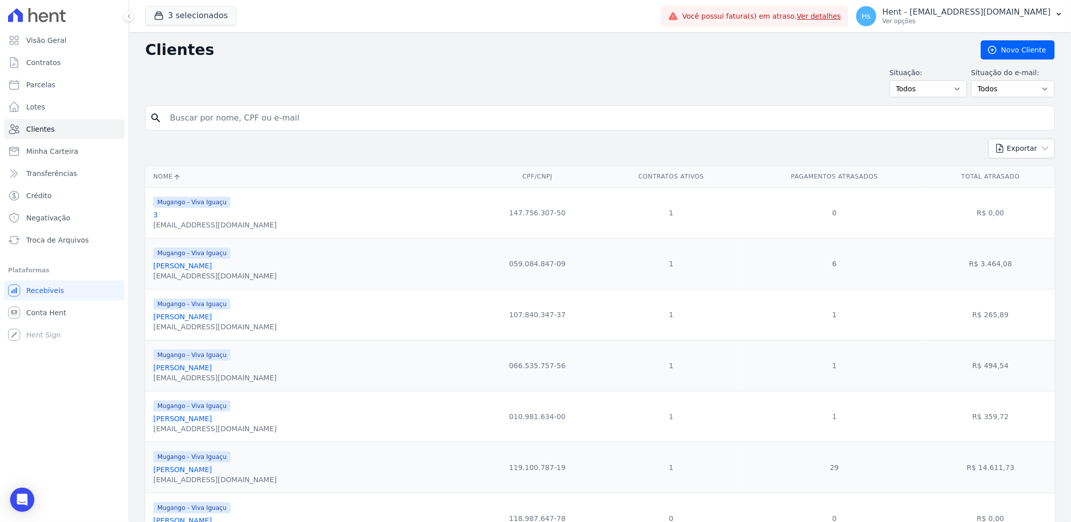
click at [211, 122] on input "search" at bounding box center [607, 118] width 887 height 20
paste input "[PERSON_NAME]"
type input "[PERSON_NAME]"
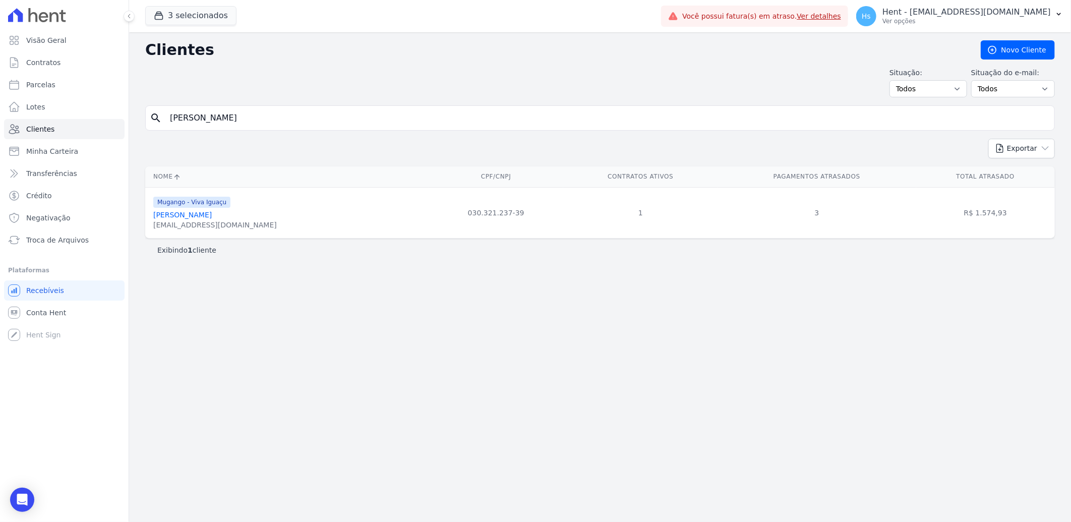
click at [194, 217] on link "[PERSON_NAME]" at bounding box center [182, 215] width 59 height 8
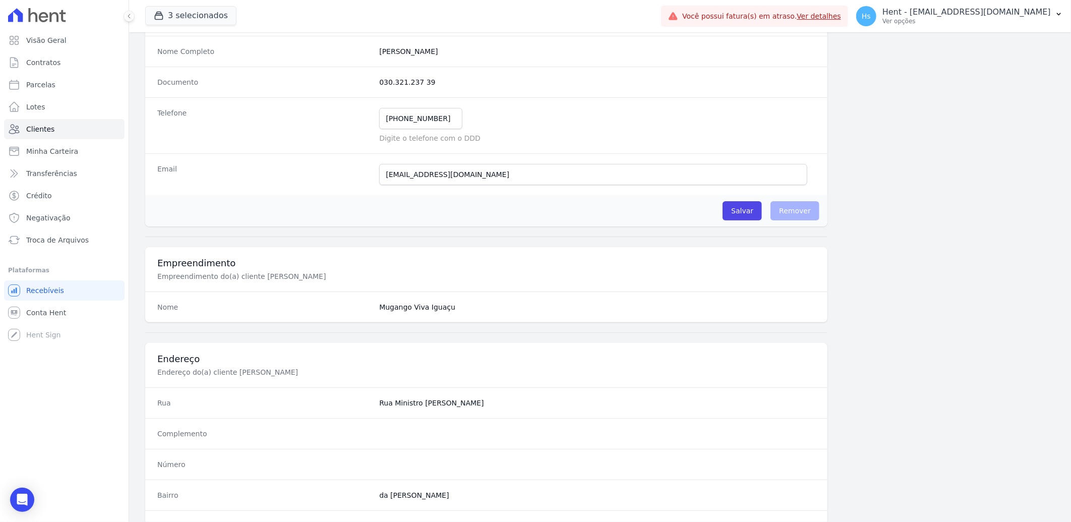
scroll to position [143, 0]
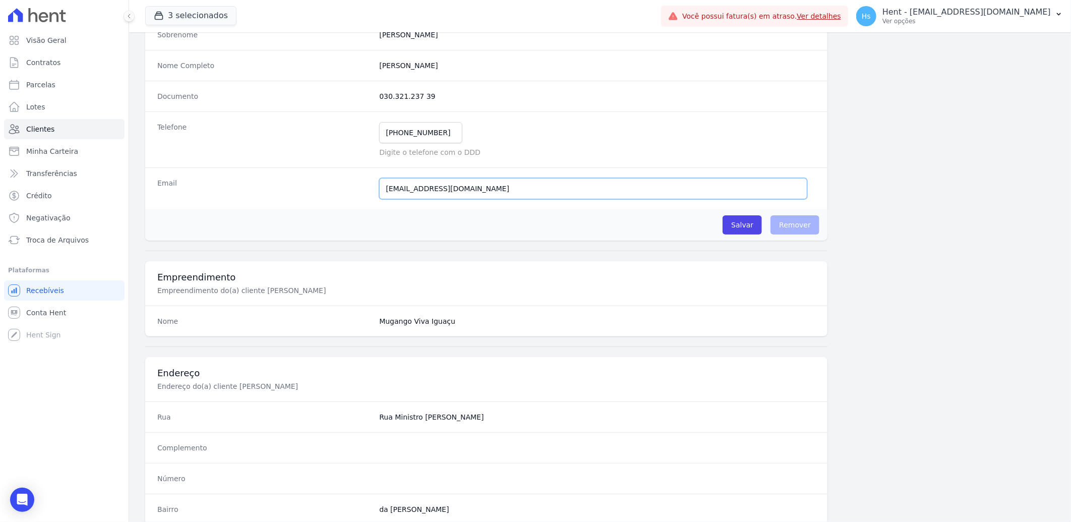
drag, startPoint x: 481, startPoint y: 192, endPoint x: 389, endPoint y: 189, distance: 92.3
click at [363, 193] on div "Email [EMAIL_ADDRESS][DOMAIN_NAME] Email confirmado." at bounding box center [486, 188] width 682 height 42
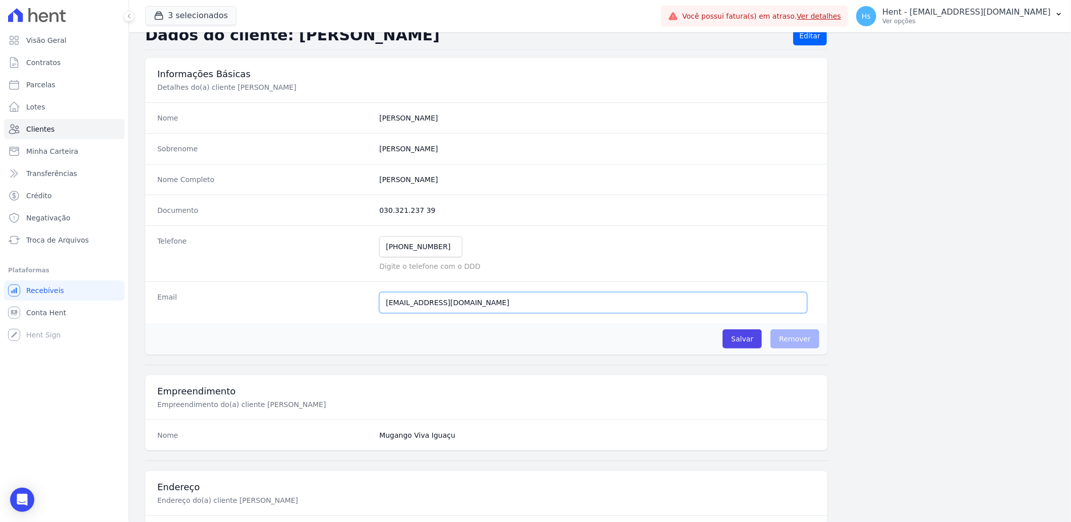
scroll to position [0, 0]
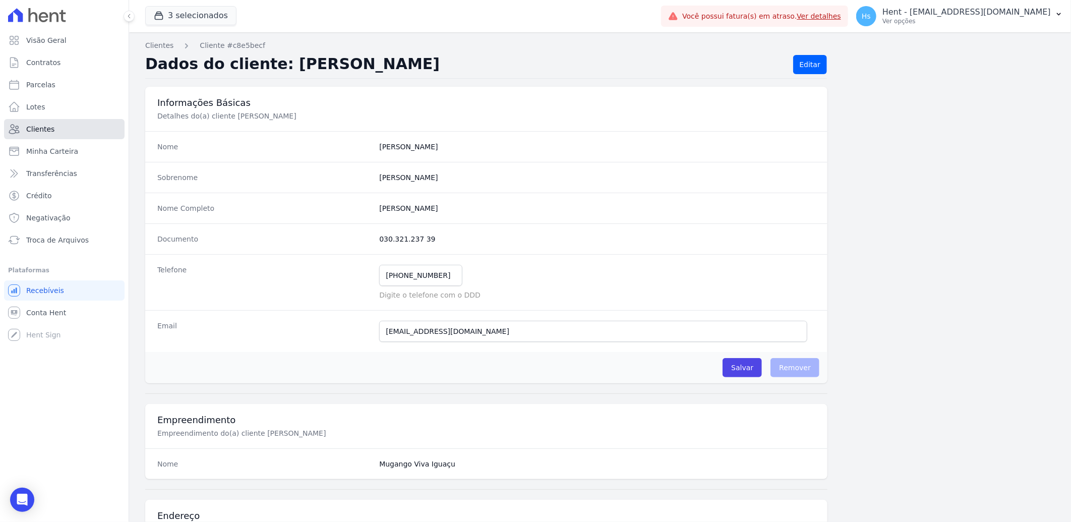
click at [59, 128] on link "Clientes" at bounding box center [64, 129] width 121 height 20
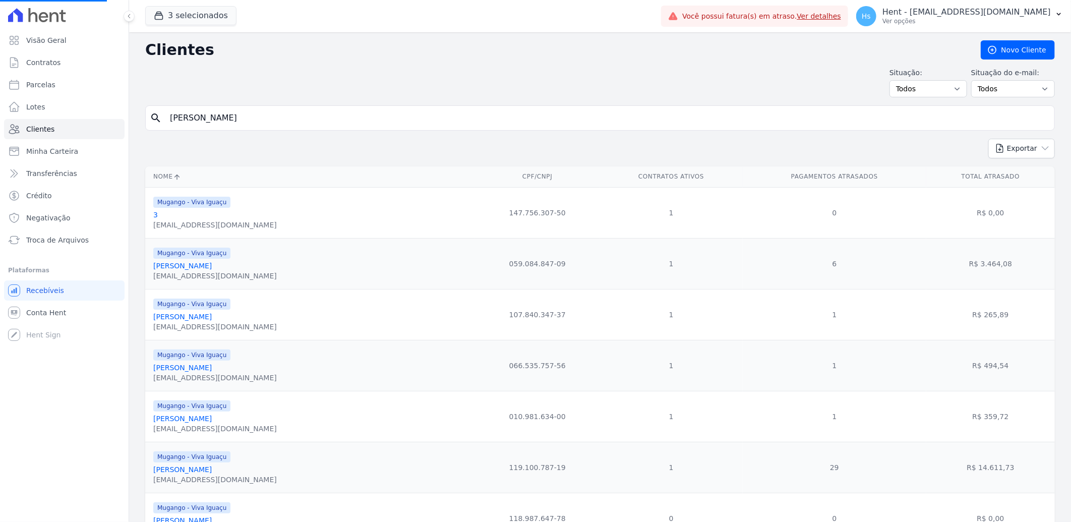
click at [212, 121] on input "[PERSON_NAME]" at bounding box center [607, 118] width 887 height 20
click at [212, 121] on input "search" at bounding box center [607, 118] width 887 height 20
paste input "[PERSON_NAME]"
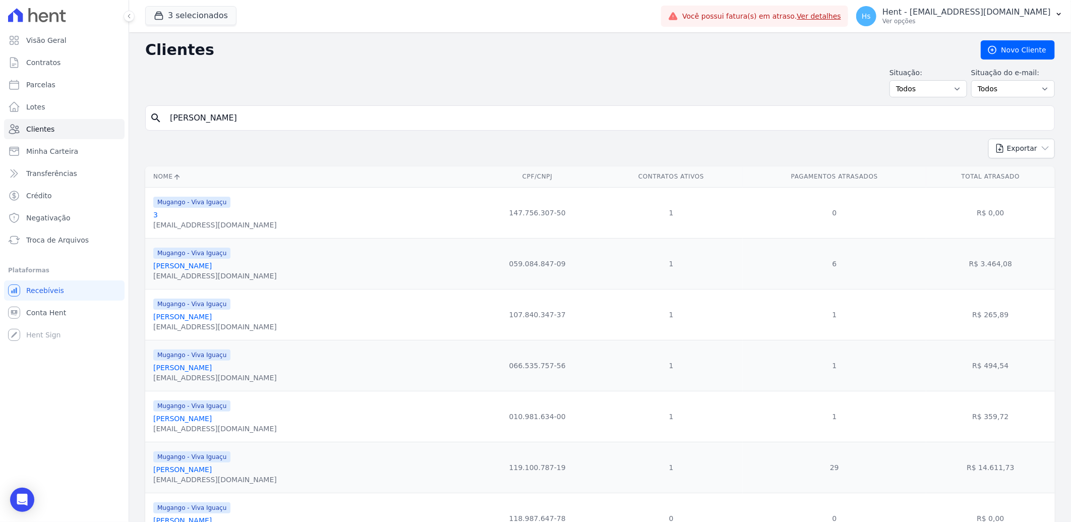
type input "[PERSON_NAME]"
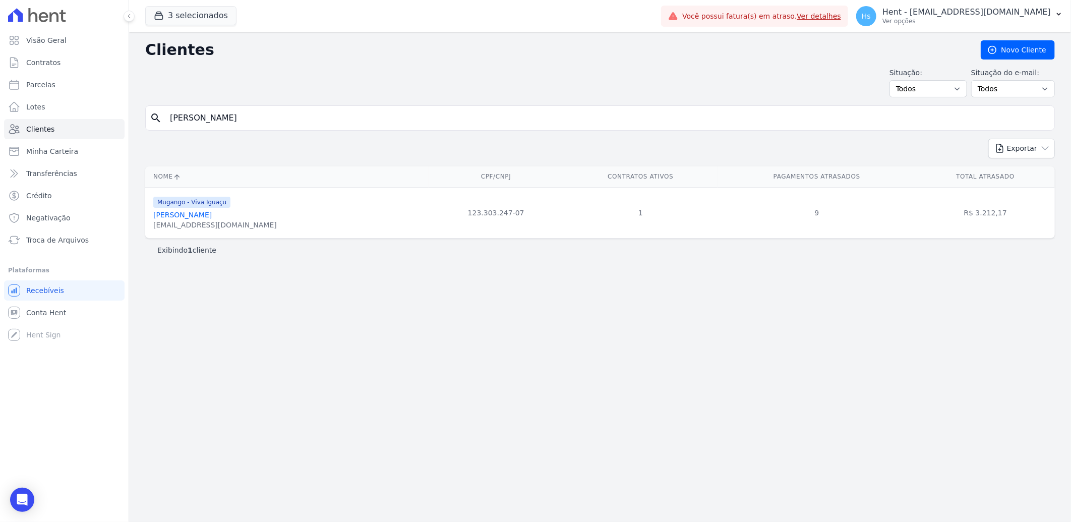
click at [172, 215] on link "[PERSON_NAME]" at bounding box center [182, 215] width 59 height 8
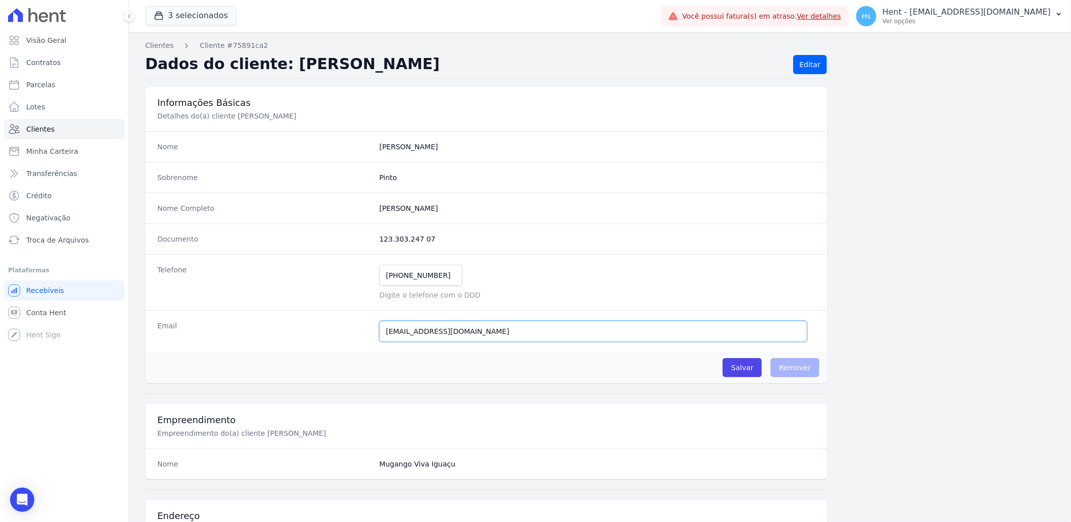
drag, startPoint x: 486, startPoint y: 333, endPoint x: 334, endPoint y: 336, distance: 151.8
click at [326, 336] on div "Email [EMAIL_ADDRESS][DOMAIN_NAME] Email confirmado." at bounding box center [486, 331] width 682 height 42
click at [57, 125] on link "Clientes" at bounding box center [64, 129] width 121 height 20
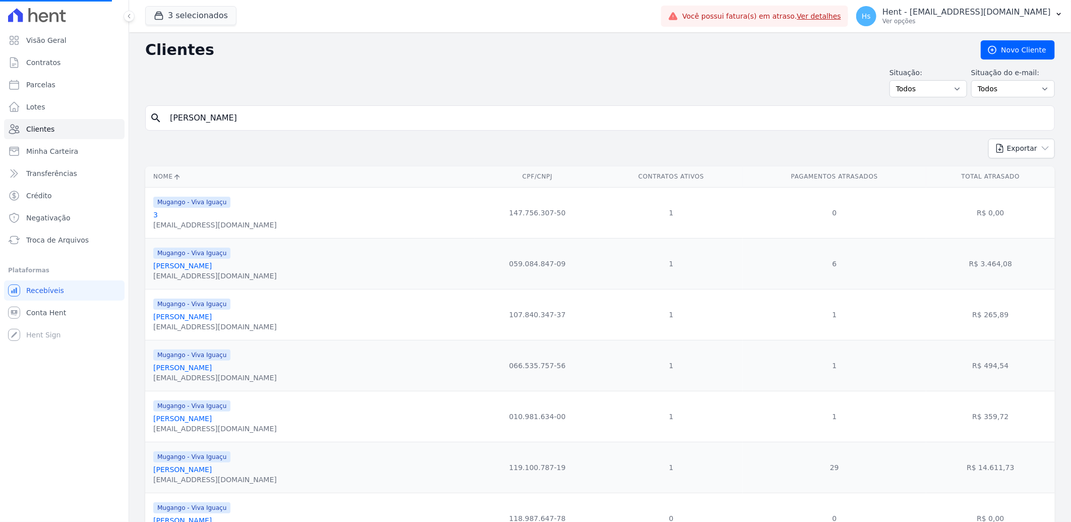
click at [258, 127] on input "[PERSON_NAME]" at bounding box center [607, 118] width 887 height 20
click at [236, 122] on input "search" at bounding box center [607, 118] width 887 height 20
paste input "[PERSON_NAME]"
type input "[PERSON_NAME]"
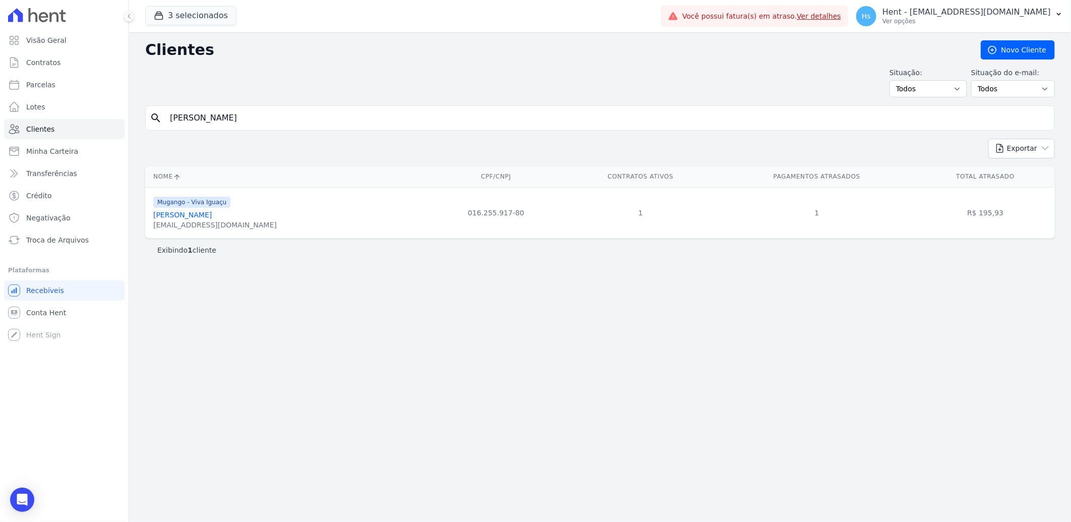
click at [205, 214] on link "[PERSON_NAME]" at bounding box center [182, 215] width 59 height 8
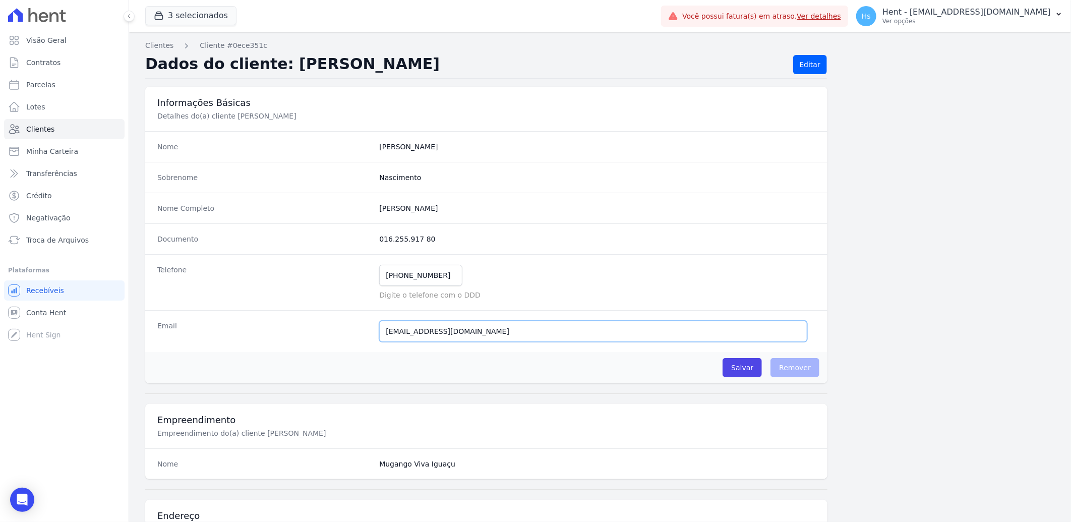
drag, startPoint x: 485, startPoint y: 332, endPoint x: 361, endPoint y: 336, distance: 124.1
click at [349, 336] on div "Email [EMAIL_ADDRESS][DOMAIN_NAME] Email confirmado." at bounding box center [486, 331] width 682 height 42
click at [41, 130] on span "Clientes" at bounding box center [40, 129] width 28 height 10
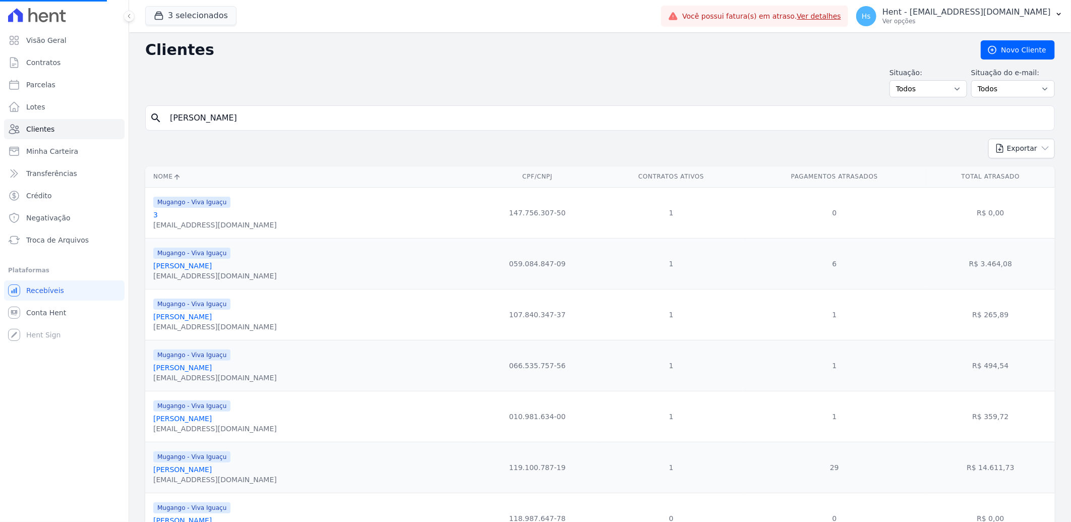
click at [285, 123] on input "[PERSON_NAME]" at bounding box center [607, 118] width 887 height 20
click at [284, 121] on input "[PERSON_NAME]" at bounding box center [607, 118] width 887 height 20
paste input "[PERSON_NAME]"
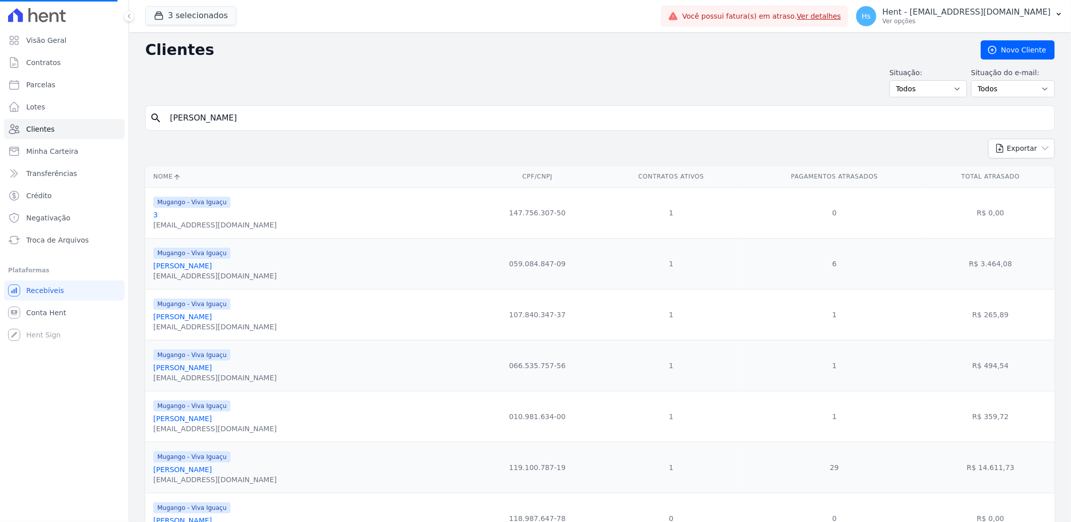
type input "[PERSON_NAME]"
click at [215, 122] on input "search" at bounding box center [607, 118] width 887 height 20
paste input "[PERSON_NAME]"
type input "[PERSON_NAME]"
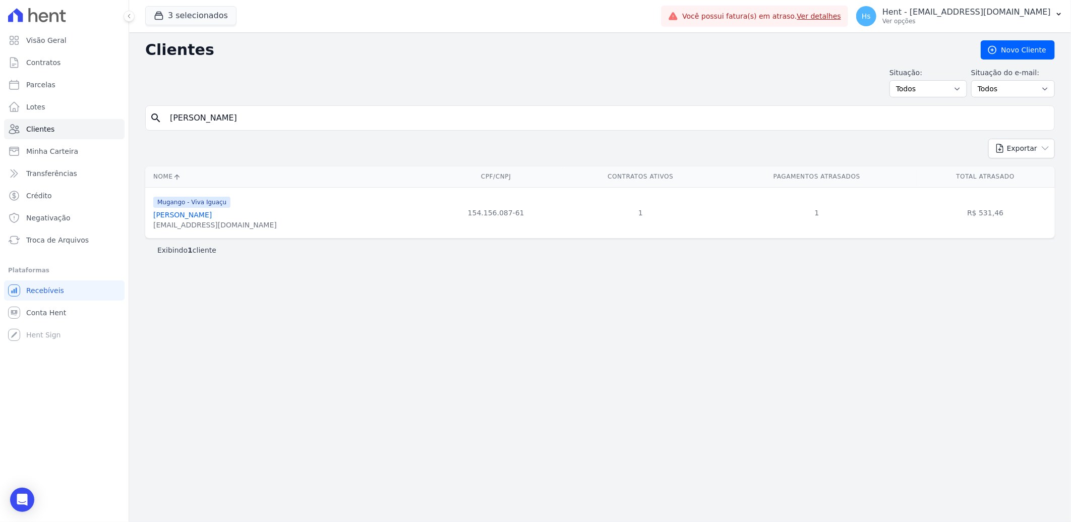
click at [208, 215] on link "[PERSON_NAME]" at bounding box center [182, 215] width 59 height 8
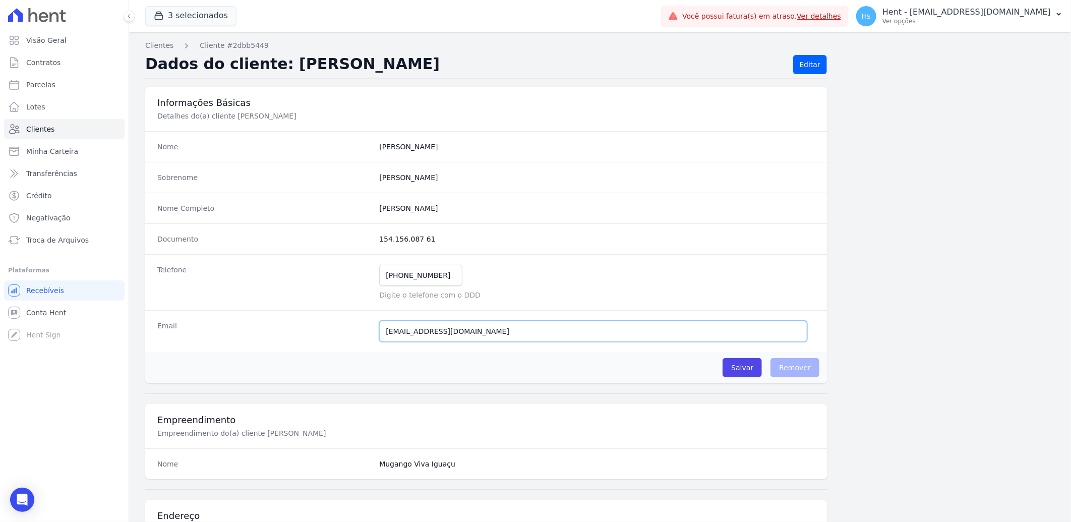
drag, startPoint x: 471, startPoint y: 334, endPoint x: 315, endPoint y: 326, distance: 155.6
click at [315, 326] on div "Email [EMAIL_ADDRESS][DOMAIN_NAME] Email confirmado." at bounding box center [486, 331] width 682 height 42
paste input "[PERSON_NAME]"
type input "[EMAIL_ADDRESS][DOMAIN_NAME]"
click at [53, 124] on link "Clientes" at bounding box center [64, 129] width 121 height 20
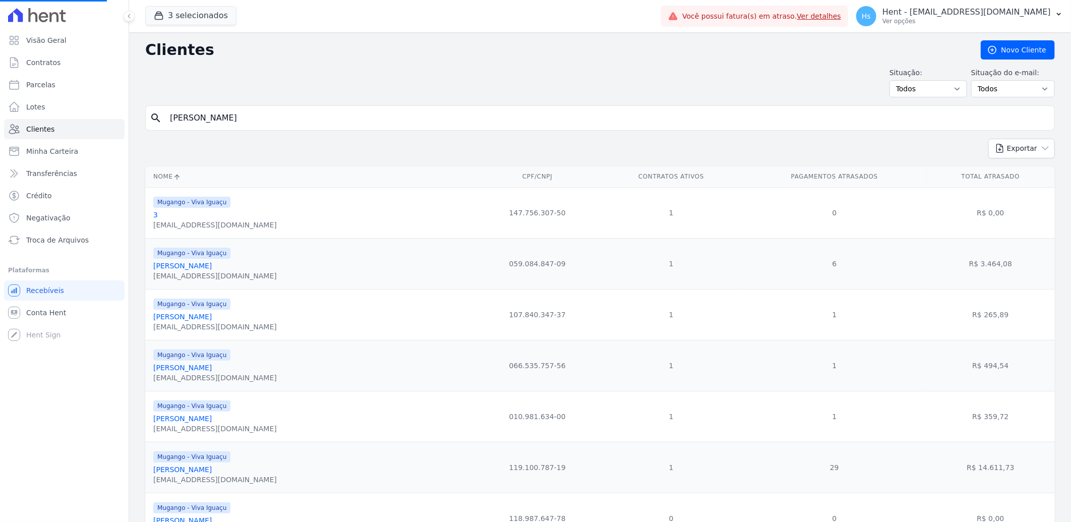
click at [222, 114] on input "[PERSON_NAME]" at bounding box center [607, 118] width 887 height 20
paste input "z [PERSON_NAME]"
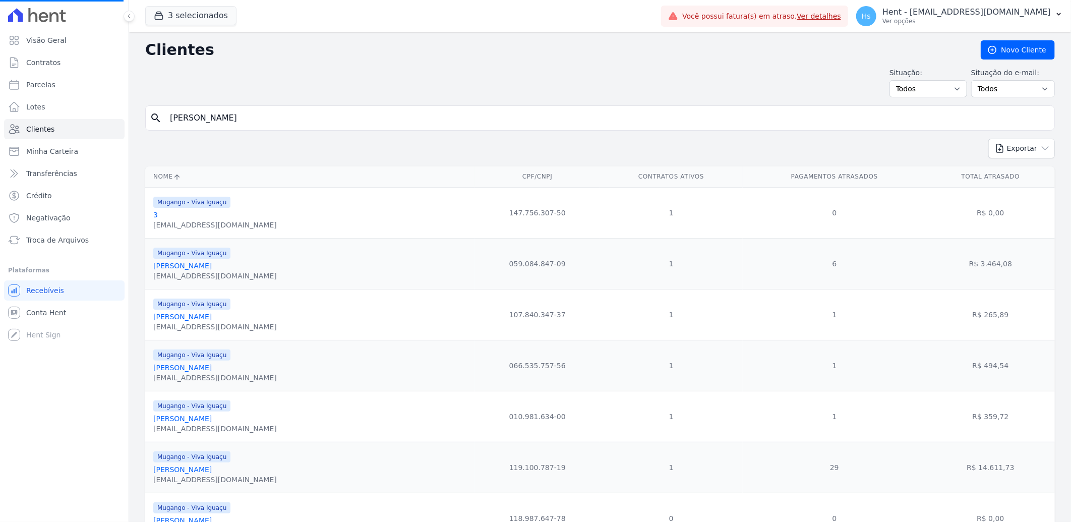
type input "[PERSON_NAME]"
click at [222, 114] on input "search" at bounding box center [607, 118] width 887 height 20
paste input "[PERSON_NAME]"
type input "[PERSON_NAME]"
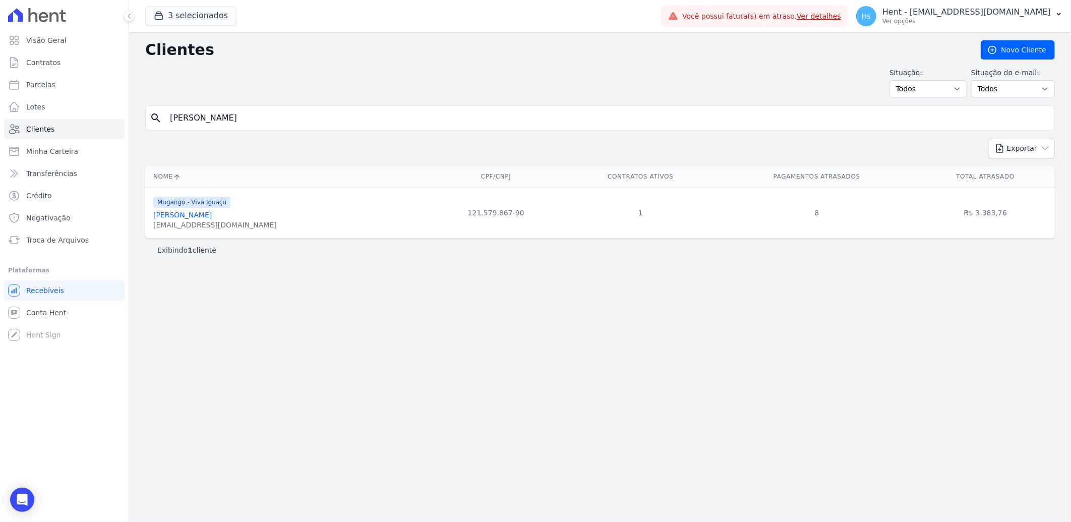
click at [199, 216] on link "[PERSON_NAME]" at bounding box center [182, 215] width 59 height 8
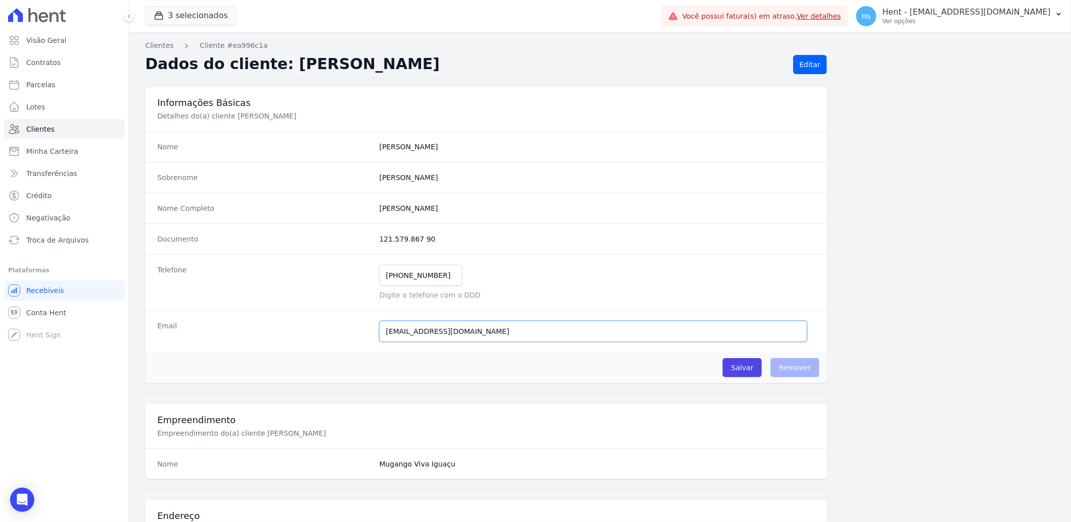
click at [447, 336] on input "[EMAIL_ADDRESS][DOMAIN_NAME]" at bounding box center [593, 331] width 428 height 21
click at [467, 335] on input "[EMAIL_ADDRESS][DOMAIN_NAME]" at bounding box center [593, 331] width 428 height 21
drag, startPoint x: 426, startPoint y: 333, endPoint x: 369, endPoint y: 333, distance: 56.5
click at [367, 333] on div "Email [EMAIL_ADDRESS][DOMAIN_NAME] E-mail enviado. Aguardando confirmação.." at bounding box center [486, 331] width 682 height 42
click at [45, 134] on link "Clientes" at bounding box center [64, 129] width 121 height 20
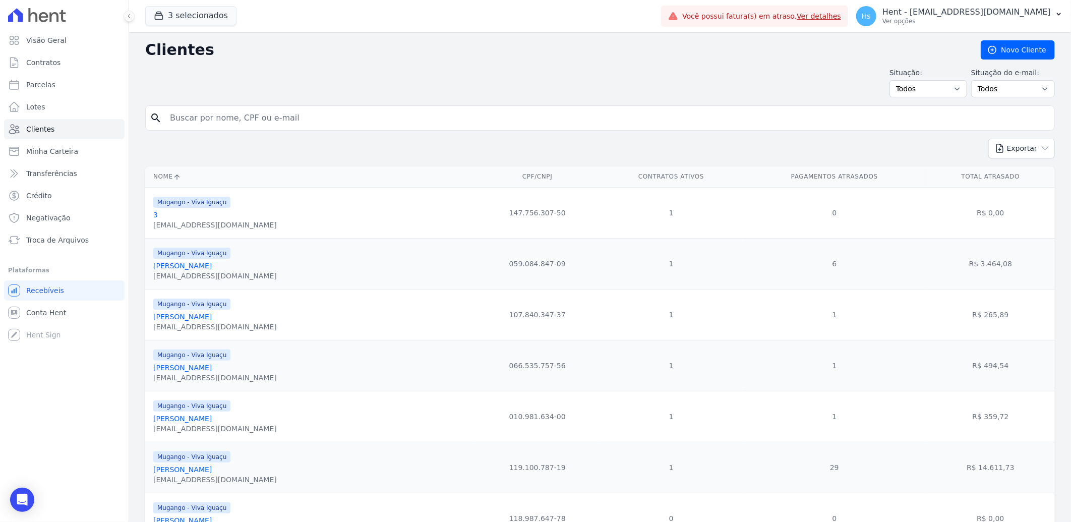
click at [188, 113] on input "search" at bounding box center [607, 118] width 887 height 20
paste input "[PERSON_NAME]"
type input "[PERSON_NAME]"
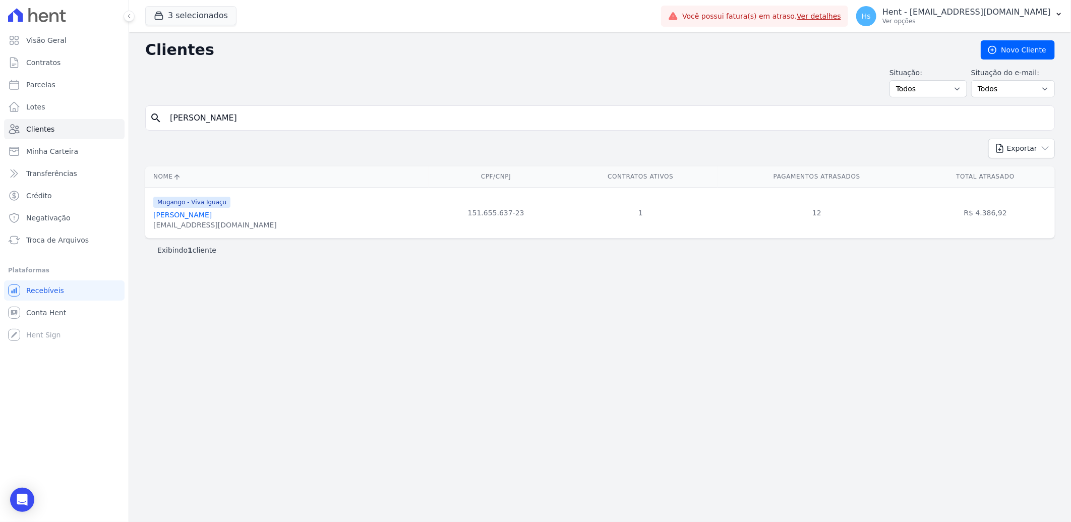
click at [210, 217] on link "[PERSON_NAME]" at bounding box center [182, 215] width 59 height 8
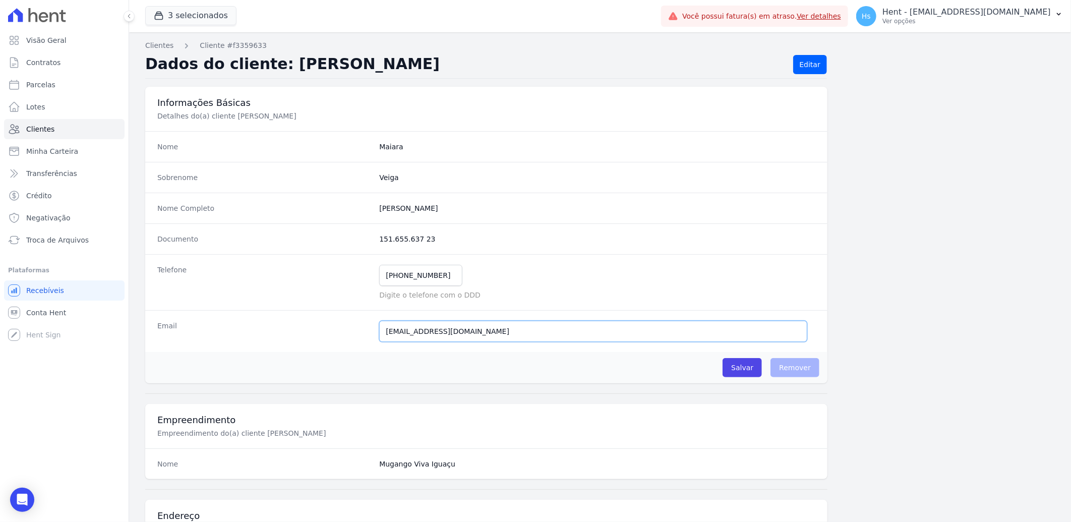
drag, startPoint x: 493, startPoint y: 335, endPoint x: 346, endPoint y: 336, distance: 146.8
click at [346, 336] on div "Email [EMAIL_ADDRESS][DOMAIN_NAME] E-mail enviado. Aguardando confirmação.." at bounding box center [486, 331] width 682 height 42
click at [46, 130] on span "Clientes" at bounding box center [40, 129] width 28 height 10
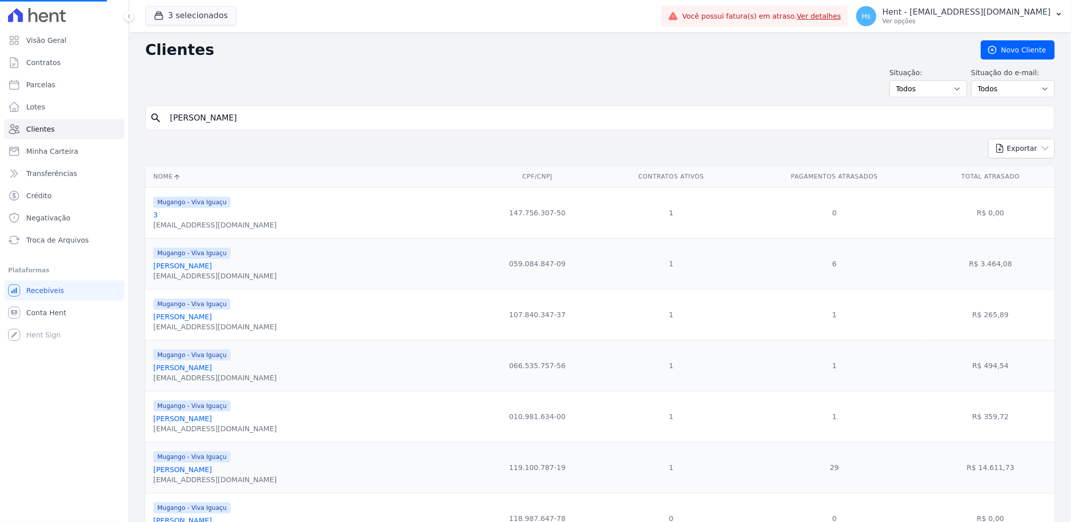
click at [207, 119] on input "[PERSON_NAME]" at bounding box center [607, 118] width 887 height 20
paste input "[PERSON_NAME]"
type input "[PERSON_NAME]"
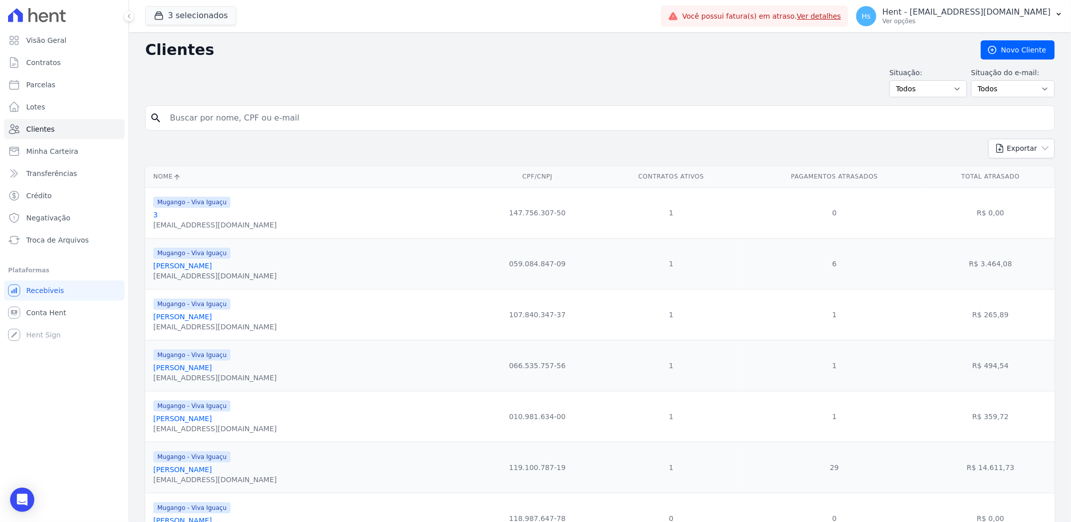
click at [206, 119] on input "search" at bounding box center [607, 118] width 887 height 20
paste input "[PERSON_NAME]"
type input "[PERSON_NAME]"
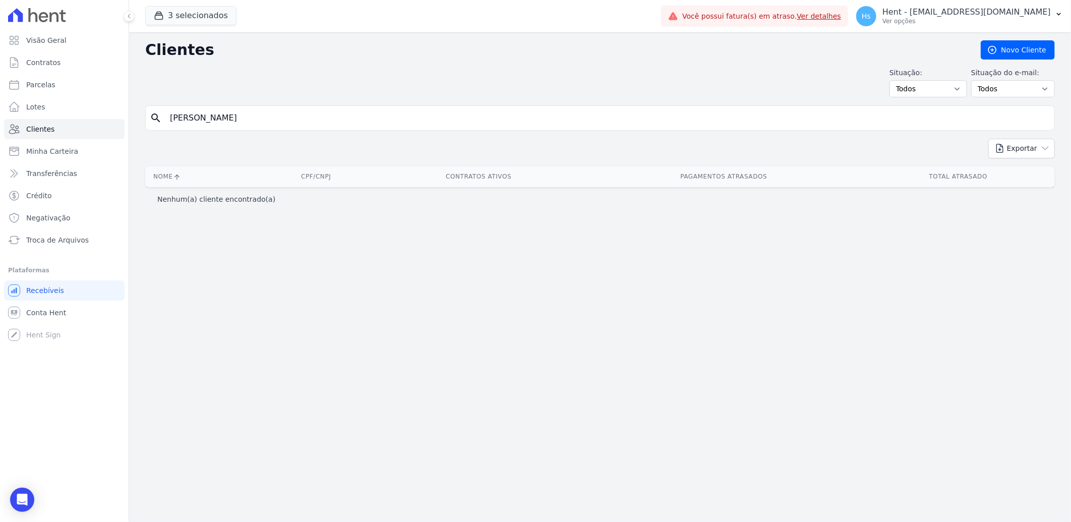
click at [184, 114] on input "[PERSON_NAME]" at bounding box center [607, 118] width 887 height 20
click at [189, 119] on input "[PERSON_NAME]" at bounding box center [607, 118] width 887 height 20
type input "[PERSON_NAME]"
click at [340, 117] on input "[PERSON_NAME]" at bounding box center [607, 118] width 887 height 20
click at [227, 111] on input "[PERSON_NAME]" at bounding box center [607, 118] width 887 height 20
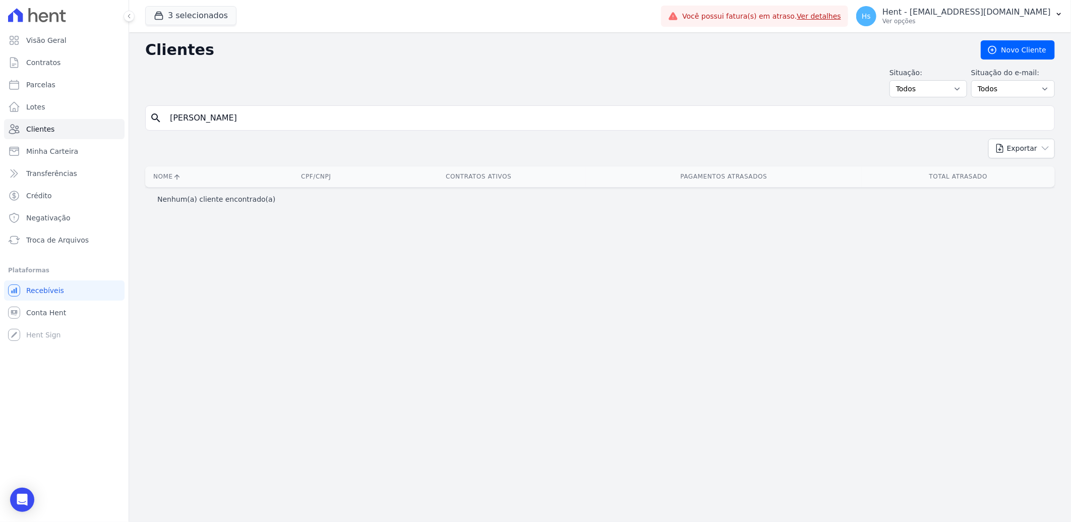
click at [187, 114] on input "[PERSON_NAME]" at bounding box center [607, 118] width 887 height 20
click at [191, 119] on input "[PERSON_NAME]" at bounding box center [607, 118] width 887 height 20
click at [188, 119] on input "[PERSON_NAME]" at bounding box center [607, 118] width 887 height 20
click at [187, 119] on input "[PERSON_NAME]" at bounding box center [607, 118] width 887 height 20
type input "[PERSON_NAME]"
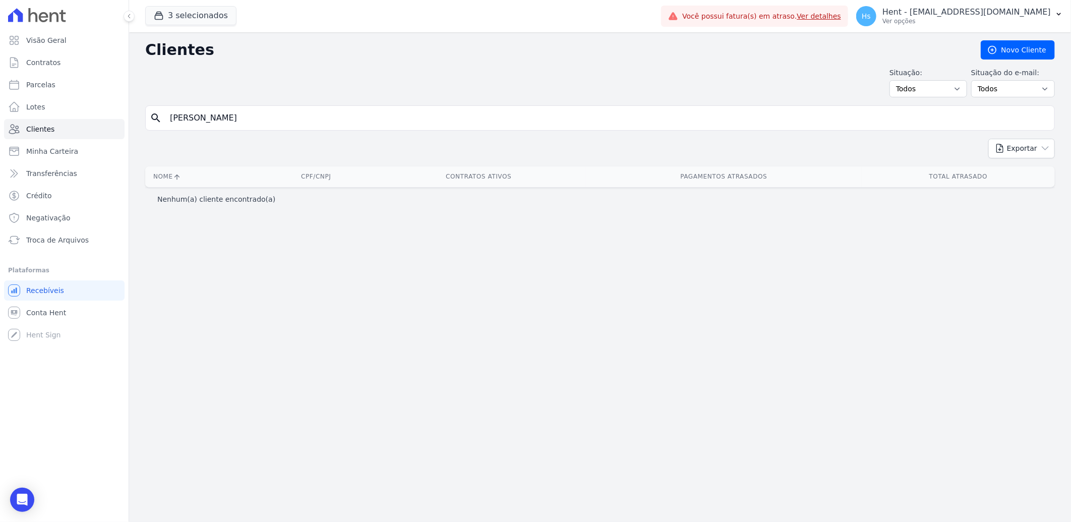
click at [181, 114] on input "[PERSON_NAME]" at bounding box center [607, 118] width 887 height 20
type input "MaríliaFernandes [PERSON_NAME]"
click at [218, 114] on input "MaríliaFernandes [PERSON_NAME]" at bounding box center [607, 118] width 887 height 20
click at [190, 120] on input "MaríliaFernandes [PERSON_NAME]" at bounding box center [607, 118] width 887 height 20
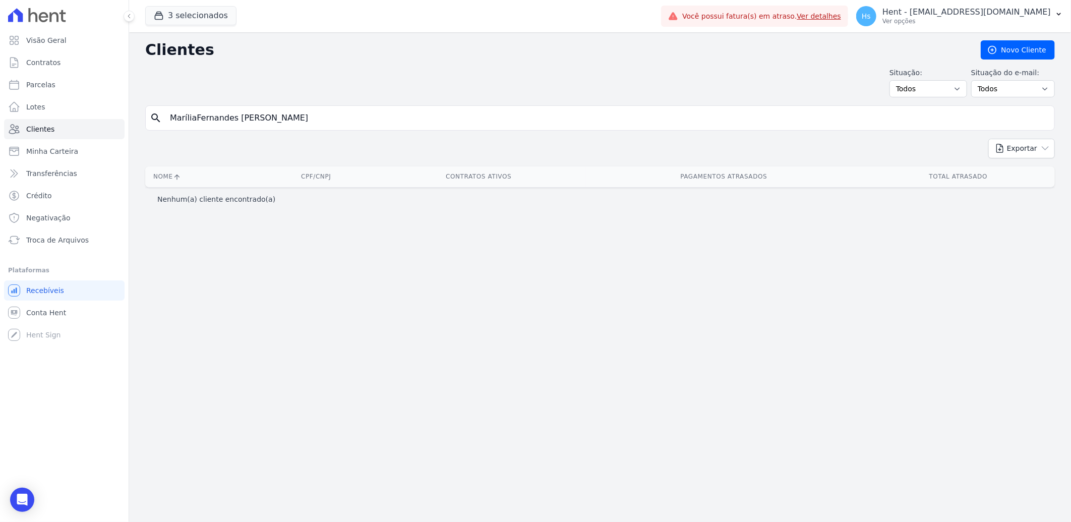
click at [190, 120] on input "MaríliaFernandes [PERSON_NAME]" at bounding box center [607, 118] width 887 height 20
click at [198, 119] on input "MaríliaFernandes [PERSON_NAME]" at bounding box center [607, 118] width 887 height 20
drag, startPoint x: 194, startPoint y: 117, endPoint x: 163, endPoint y: 120, distance: 31.4
click at [163, 120] on div "search [PERSON_NAME]" at bounding box center [600, 117] width 910 height 25
click at [192, 120] on input "MaríliaFernandes [PERSON_NAME]" at bounding box center [607, 118] width 887 height 20
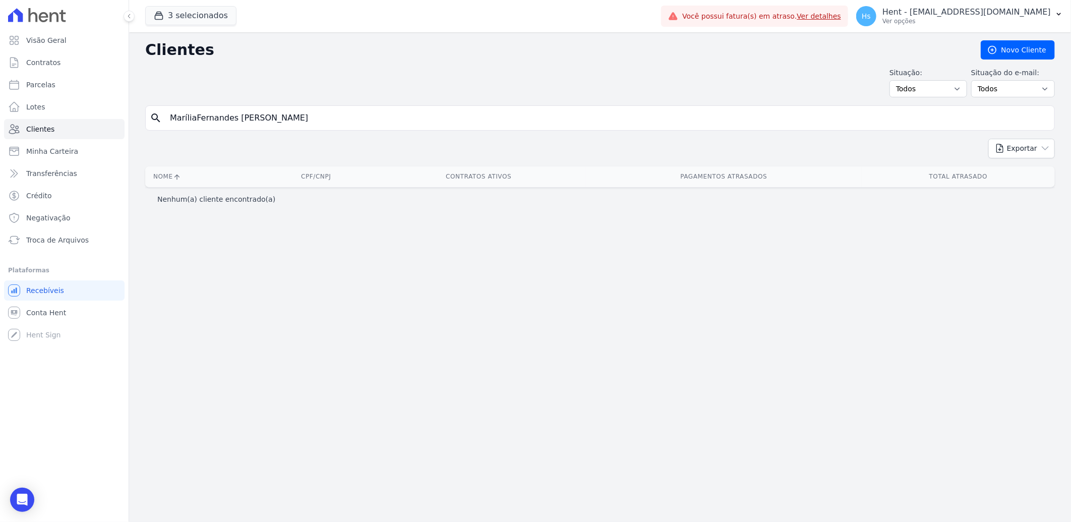
click at [195, 118] on input "MaríliaFernandes [PERSON_NAME]" at bounding box center [607, 118] width 887 height 20
type input "[PERSON_NAME]"
click at [178, 115] on input "[PERSON_NAME]" at bounding box center [607, 118] width 887 height 20
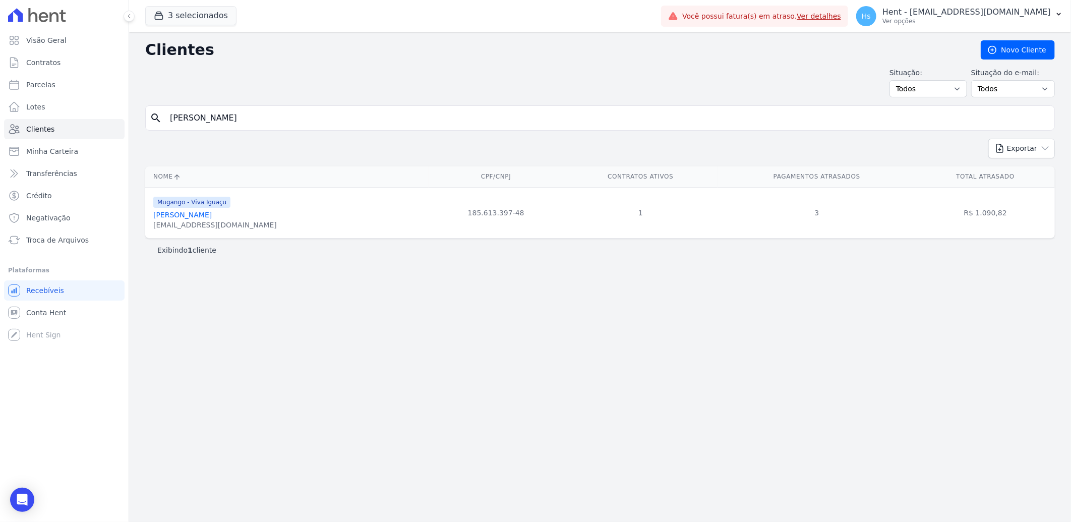
click at [178, 115] on input "[PERSON_NAME]" at bounding box center [607, 118] width 887 height 20
click at [190, 213] on link "[PERSON_NAME]" at bounding box center [182, 215] width 59 height 8
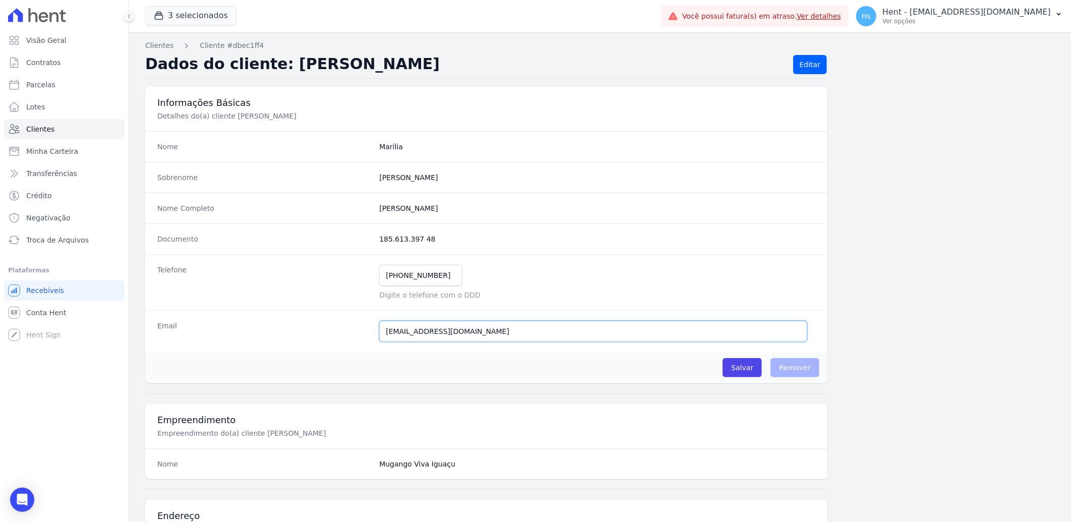
drag, startPoint x: 451, startPoint y: 335, endPoint x: 376, endPoint y: 336, distance: 75.2
click at [376, 336] on div "Email [EMAIL_ADDRESS][DOMAIN_NAME] Email confirmado." at bounding box center [486, 331] width 682 height 42
click at [1041, 12] on p "Hent - [EMAIL_ADDRESS][DOMAIN_NAME]" at bounding box center [967, 12] width 168 height 10
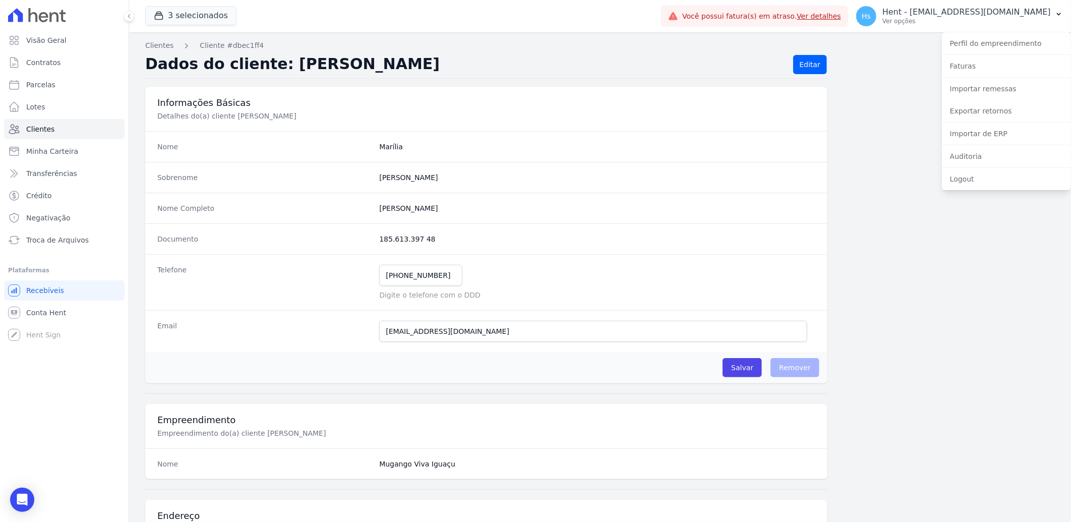
click at [967, 188] on div "Logout" at bounding box center [1006, 179] width 129 height 22
click at [970, 177] on link "Logout" at bounding box center [1006, 179] width 129 height 18
